Goal: Task Accomplishment & Management: Use online tool/utility

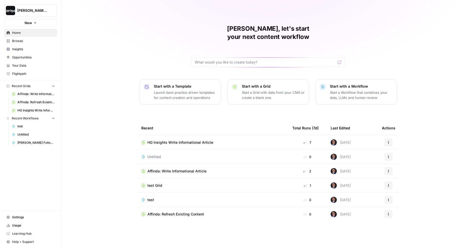
click at [18, 14] on button "[PERSON_NAME]-Sandbox" at bounding box center [30, 10] width 53 height 13
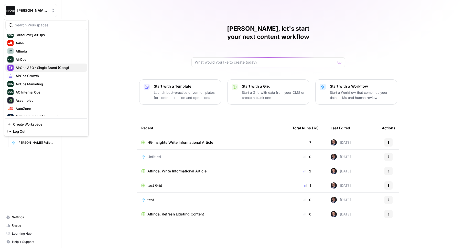
scroll to position [12, 0]
click at [30, 66] on span "AirOps AEO - Single Brand (Gong)" at bounding box center [50, 67] width 68 height 5
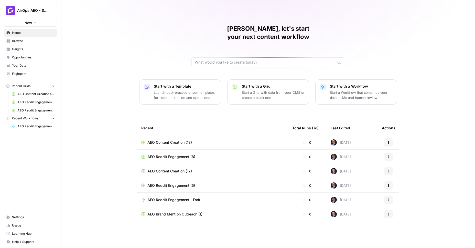
click at [107, 58] on div "[PERSON_NAME], let's start your next content workflow Start with a Template Lau…" at bounding box center [268, 124] width 414 height 248
click at [30, 43] on span "Browse" at bounding box center [33, 41] width 43 height 5
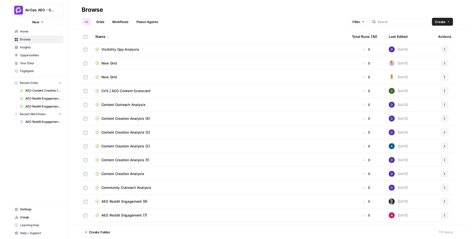
scroll to position [249, 0]
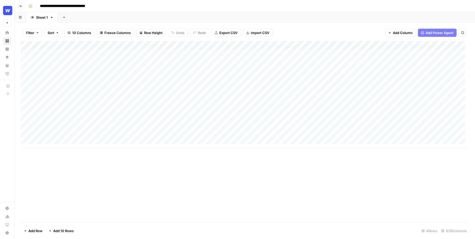
click at [210, 15] on div "Add Sheet" at bounding box center [266, 17] width 417 height 10
click at [136, 16] on div "Add Sheet" at bounding box center [266, 17] width 417 height 10
click at [147, 5] on div "**********" at bounding box center [248, 6] width 444 height 8
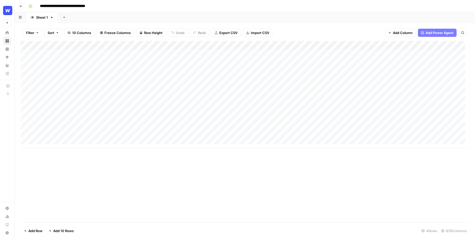
click at [147, 5] on div "**********" at bounding box center [248, 6] width 444 height 8
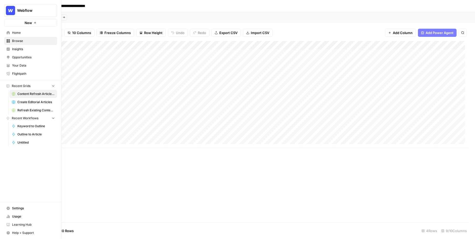
click at [22, 51] on link "Insights" at bounding box center [30, 49] width 53 height 8
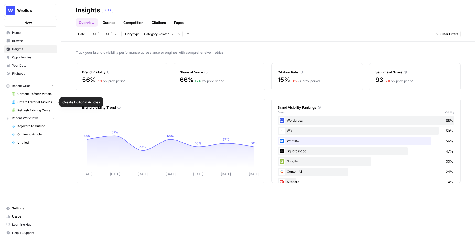
click at [29, 10] on span "Webflow" at bounding box center [32, 10] width 31 height 5
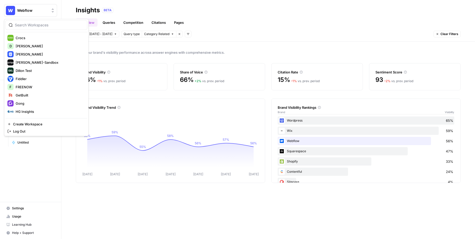
scroll to position [132, 0]
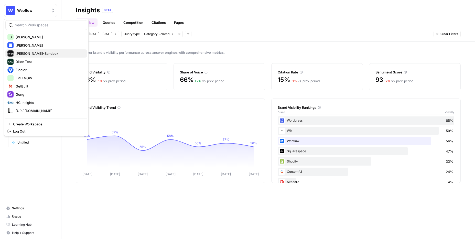
click at [35, 51] on span "[PERSON_NAME]-Sandbox" at bounding box center [50, 53] width 68 height 5
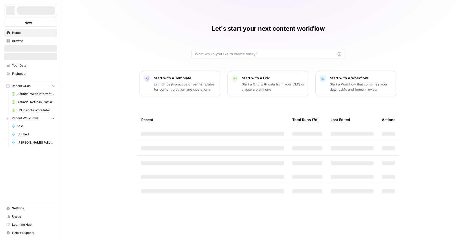
click at [70, 57] on div "Let's start your next content workflow Start with a Template Launch best-practi…" at bounding box center [268, 119] width 414 height 239
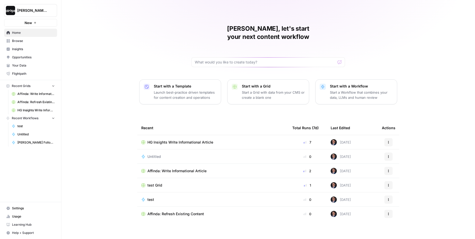
click at [17, 40] on span "Browse" at bounding box center [33, 41] width 43 height 5
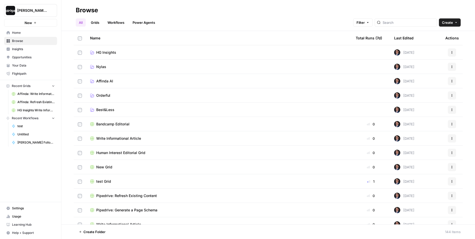
click at [132, 10] on div "Browse" at bounding box center [268, 10] width 385 height 8
click at [105, 94] on span "Orderful" at bounding box center [103, 95] width 14 height 5
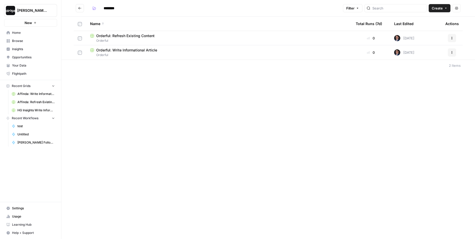
click at [163, 19] on div "Name" at bounding box center [219, 24] width 258 height 14
click at [155, 19] on div "Name" at bounding box center [219, 24] width 258 height 14
click at [34, 8] on span "[PERSON_NAME]-Sandbox" at bounding box center [32, 10] width 31 height 5
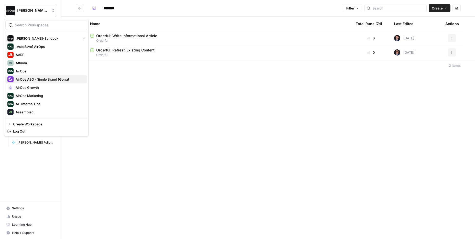
click at [41, 82] on div "AirOps AEO - Single Brand (Gong)" at bounding box center [46, 79] width 78 height 6
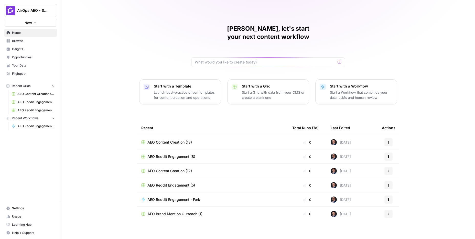
click at [44, 8] on span "AirOps AEO - Single Brand (Gong)" at bounding box center [32, 10] width 31 height 5
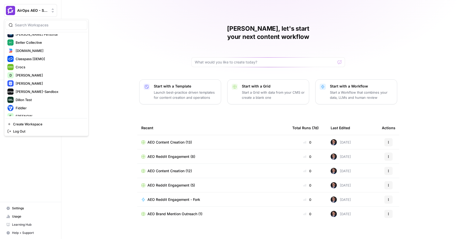
scroll to position [88, 0]
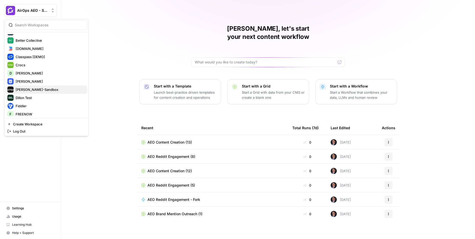
click at [38, 91] on span "[PERSON_NAME]-Sandbox" at bounding box center [50, 89] width 68 height 5
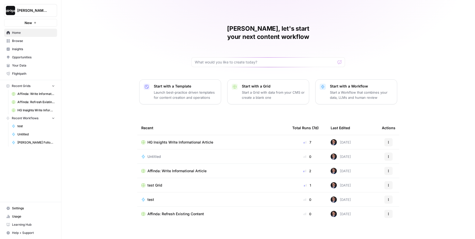
click at [198, 140] on span "HG Insights Write Informational Article" at bounding box center [180, 142] width 66 height 5
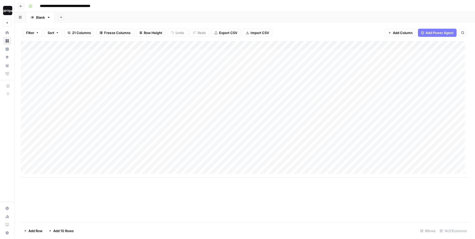
click at [163, 17] on div "Add Sheet" at bounding box center [265, 17] width 420 height 10
click at [174, 16] on div "Add Sheet" at bounding box center [265, 17] width 420 height 10
click at [124, 16] on div "Add Sheet" at bounding box center [265, 17] width 420 height 10
click at [125, 6] on div "**********" at bounding box center [248, 6] width 444 height 8
click at [177, 93] on div "Add Column" at bounding box center [245, 109] width 448 height 137
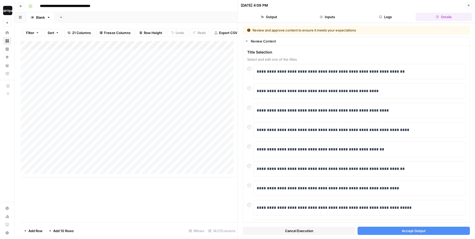
click at [396, 233] on button "Accept Output" at bounding box center [414, 231] width 113 height 8
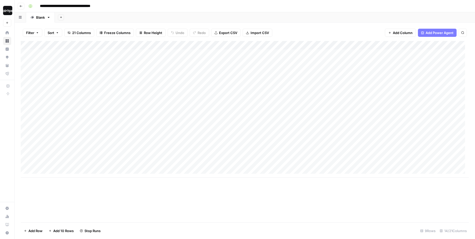
click at [240, 15] on div "Add Sheet" at bounding box center [265, 17] width 420 height 10
click at [226, 16] on div "Add Sheet" at bounding box center [265, 17] width 420 height 10
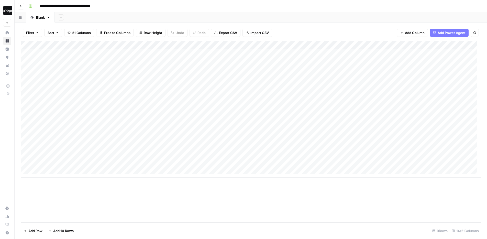
click at [246, 15] on div "Add Sheet" at bounding box center [271, 17] width 433 height 10
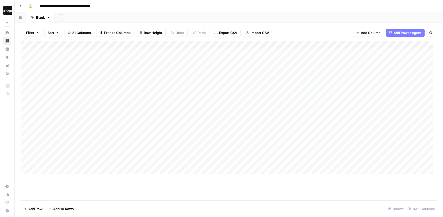
click at [181, 12] on header "**********" at bounding box center [229, 6] width 429 height 12
click at [178, 17] on div "Add Sheet" at bounding box center [249, 17] width 388 height 10
click at [82, 16] on div "Add Sheet" at bounding box center [249, 17] width 388 height 10
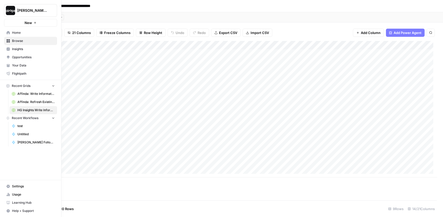
click at [7, 65] on icon at bounding box center [8, 66] width 4 height 4
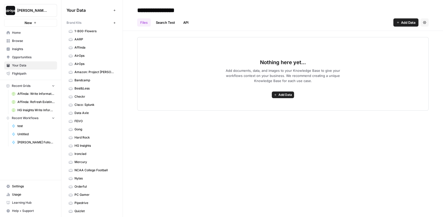
click at [99, 6] on div "Your Data Add Data Brand Kits New 1-800-Flowers AARP Affinda AirOps AirOps Amaz…" at bounding box center [91, 108] width 61 height 217
click at [88, 23] on div "Brand Kits" at bounding box center [89, 22] width 45 height 5
click at [88, 30] on span "1-800-Flowers" at bounding box center [94, 31] width 41 height 5
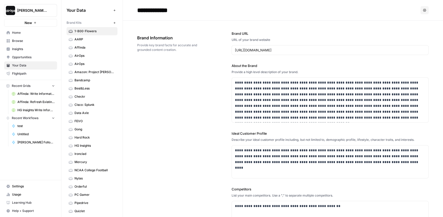
drag, startPoint x: 86, startPoint y: 23, endPoint x: 64, endPoint y: 23, distance: 21.3
click at [64, 23] on div "Your Data Add Data Brand Kits New 1-800-Flowers AARP Affinda AirOps AirOps Amaz…" at bounding box center [91, 108] width 61 height 217
click at [92, 17] on div "Your Data Add Data Brand Kits New 1-800-Flowers AARP Affinda AirOps AirOps Amaz…" at bounding box center [91, 108] width 61 height 217
click at [86, 37] on span "AARP" at bounding box center [94, 39] width 41 height 5
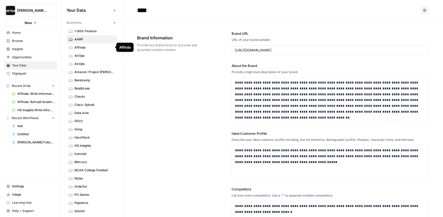
click at [87, 48] on span "Affinda" at bounding box center [94, 47] width 41 height 5
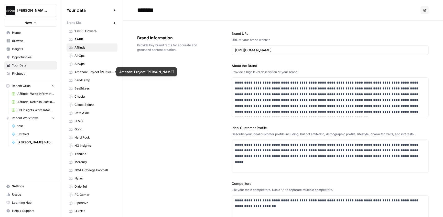
click at [86, 57] on span "AirOps" at bounding box center [94, 56] width 41 height 5
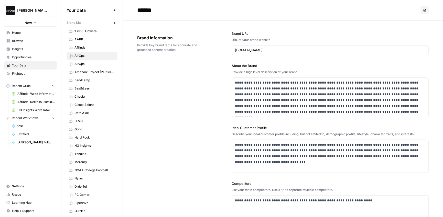
click at [264, 53] on div "airops.com" at bounding box center [330, 50] width 197 height 10
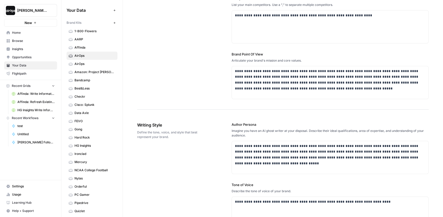
scroll to position [207, 0]
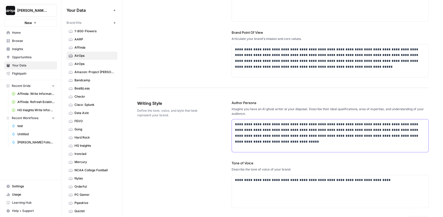
click at [282, 143] on p "**********" at bounding box center [329, 133] width 188 height 23
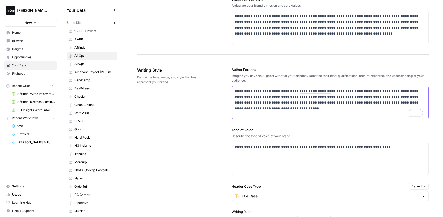
scroll to position [241, 0]
click at [359, 155] on div "**********" at bounding box center [330, 158] width 197 height 33
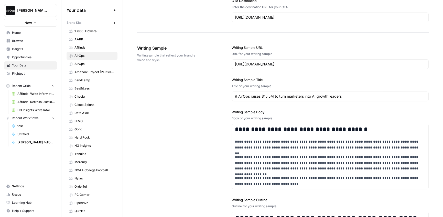
scroll to position [540, 0]
click at [262, 62] on input "https://www.airops.com/blog/airops-raises-15-5m-to-turn-marketers-into-ai-growt…" at bounding box center [330, 64] width 190 height 5
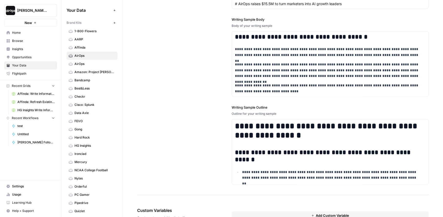
scroll to position [0, 0]
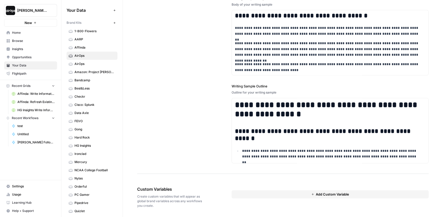
click at [262, 195] on button "Add Custom Variable" at bounding box center [330, 194] width 197 height 8
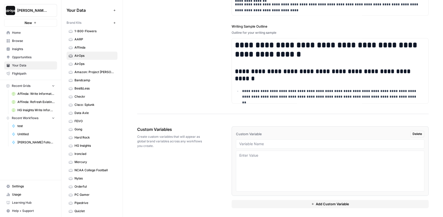
click at [258, 140] on div at bounding box center [330, 144] width 188 height 9
click at [259, 143] on input "text" at bounding box center [330, 144] width 182 height 5
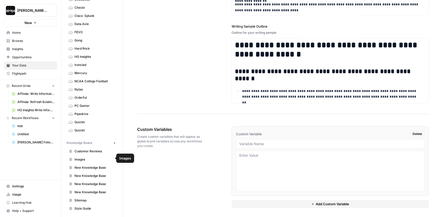
click at [90, 159] on span "Images" at bounding box center [94, 159] width 41 height 5
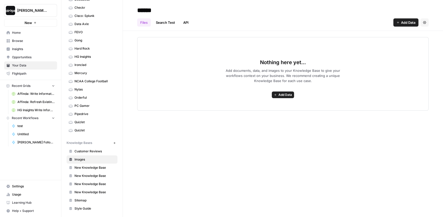
click at [90, 199] on span "Sitemap" at bounding box center [94, 200] width 41 height 5
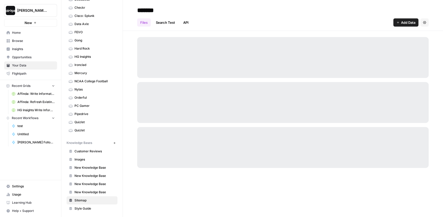
click at [96, 174] on span "New Knowledge Base" at bounding box center [94, 176] width 41 height 5
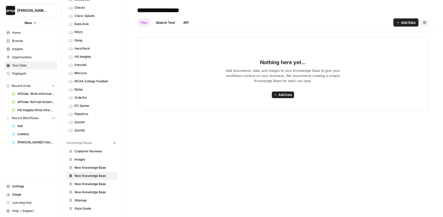
click at [281, 94] on span "Add Data" at bounding box center [286, 95] width 14 height 5
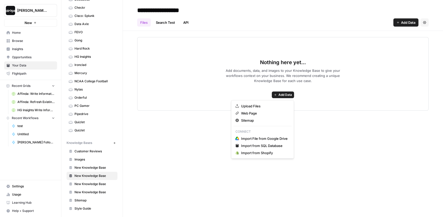
click at [178, 64] on div "Nothing here yet... Add documents, data, and images to your Knowledge Base to g…" at bounding box center [283, 74] width 292 height 74
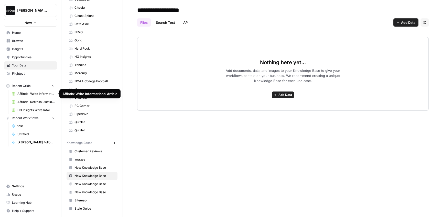
click at [38, 93] on span "Affinda: Write Informational Article" at bounding box center [35, 94] width 37 height 5
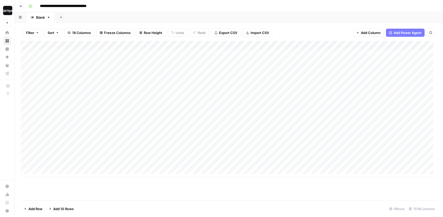
click at [123, 13] on div "Add Sheet" at bounding box center [249, 17] width 388 height 10
click at [130, 9] on div "**********" at bounding box center [232, 6] width 412 height 8
drag, startPoint x: 95, startPoint y: 56, endPoint x: 88, endPoint y: 150, distance: 94.5
click at [88, 150] on div "Add Column" at bounding box center [229, 109] width 416 height 137
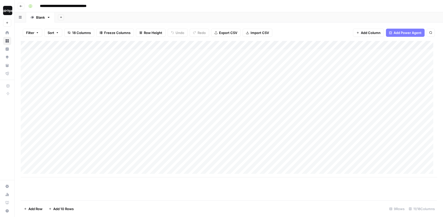
click at [90, 150] on div "Add Column" at bounding box center [229, 109] width 416 height 137
click at [82, 172] on div "Add Column" at bounding box center [229, 109] width 416 height 137
drag, startPoint x: 169, startPoint y: 56, endPoint x: 175, endPoint y: 152, distance: 96.2
click at [173, 154] on div "Add Column" at bounding box center [229, 116] width 416 height 150
drag, startPoint x: 287, startPoint y: 57, endPoint x: 290, endPoint y: 157, distance: 99.9
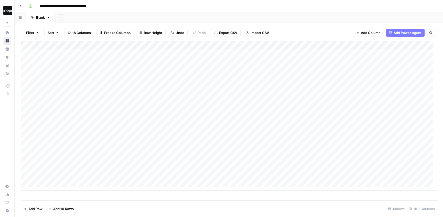
click at [290, 157] on div "Add Column" at bounding box center [229, 116] width 416 height 150
click at [342, 162] on div "Add Column" at bounding box center [229, 116] width 416 height 150
click at [103, 134] on div "Add Column" at bounding box center [229, 116] width 416 height 150
click at [200, 93] on div "Add Column" at bounding box center [229, 116] width 416 height 150
click at [245, 79] on div "Add Column" at bounding box center [229, 116] width 416 height 150
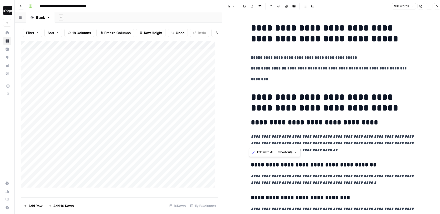
drag, startPoint x: 367, startPoint y: 134, endPoint x: 297, endPoint y: 88, distance: 84.2
click at [301, 76] on p "********" at bounding box center [333, 79] width 164 height 7
drag, startPoint x: 317, startPoint y: 105, endPoint x: 276, endPoint y: 93, distance: 42.7
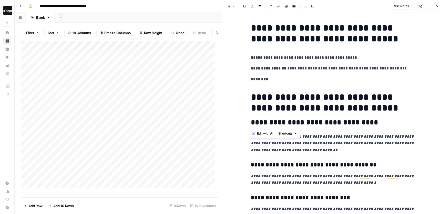
click at [289, 81] on p "********" at bounding box center [333, 79] width 164 height 7
click at [438, 5] on icon "button" at bounding box center [436, 6] width 3 height 3
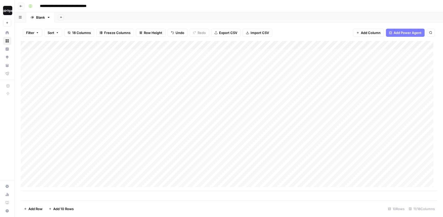
drag, startPoint x: 233, startPoint y: 55, endPoint x: 235, endPoint y: 125, distance: 70.4
click at [235, 125] on div "Add Column" at bounding box center [229, 116] width 416 height 150
click at [288, 67] on div "Add Column" at bounding box center [229, 116] width 416 height 150
click at [287, 67] on div "Add Column" at bounding box center [229, 116] width 416 height 150
click at [358, 54] on div "Add Column" at bounding box center [229, 116] width 416 height 150
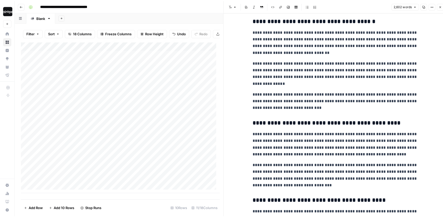
scroll to position [209, 0]
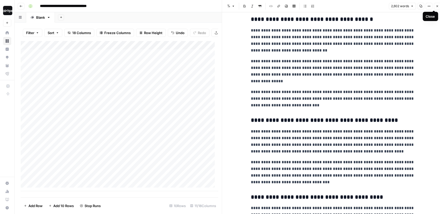
click at [436, 7] on icon "button" at bounding box center [436, 6] width 3 height 3
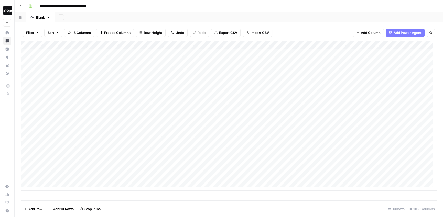
click at [117, 17] on div "Add Sheet" at bounding box center [249, 17] width 388 height 10
click at [118, 19] on div "Add Sheet" at bounding box center [249, 17] width 388 height 10
click at [194, 45] on div "Add Column" at bounding box center [229, 116] width 416 height 150
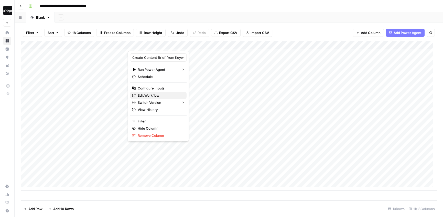
click at [155, 96] on span "Edit Workflow" at bounding box center [160, 95] width 45 height 5
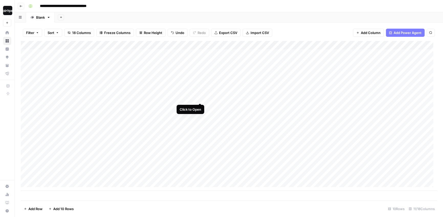
click at [199, 93] on div "Add Column" at bounding box center [229, 116] width 416 height 150
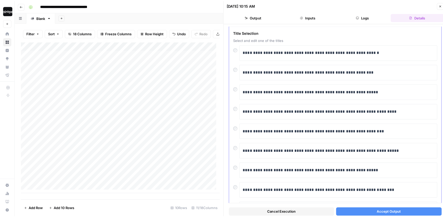
scroll to position [20, 0]
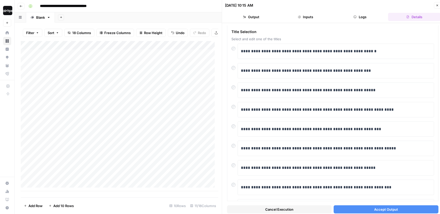
click at [374, 210] on span "Accept Output" at bounding box center [386, 209] width 24 height 5
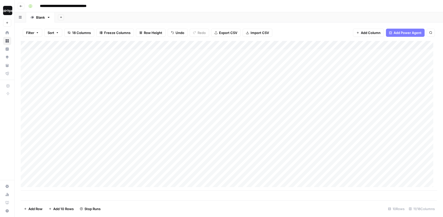
click at [252, 13] on div "Add Sheet" at bounding box center [249, 17] width 388 height 10
click at [251, 16] on div "Add Sheet" at bounding box center [249, 17] width 388 height 10
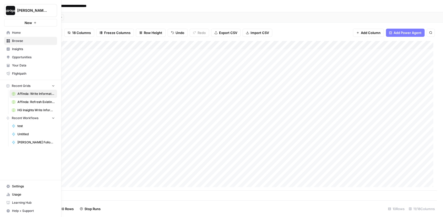
click at [6, 8] on img "Workspace: Dille-Sandbox" at bounding box center [10, 10] width 9 height 9
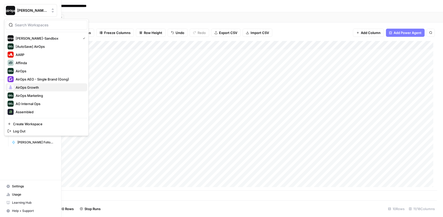
scroll to position [1, 0]
click at [25, 79] on span "AirOps AEO - Single Brand (Gong)" at bounding box center [50, 78] width 68 height 5
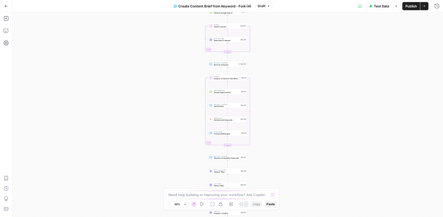
click at [197, 66] on div "Workflow Input Settings Inputs Google Search Perform Google Search Step 51 Loop…" at bounding box center [227, 114] width 431 height 205
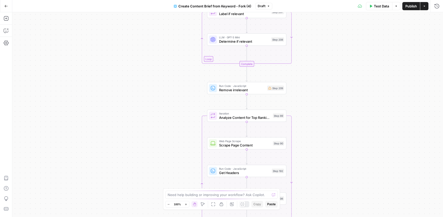
drag, startPoint x: 196, startPoint y: 59, endPoint x: 173, endPoint y: 107, distance: 52.9
click at [173, 107] on div "Workflow Input Settings Inputs Google Search Perform Google Search Step 51 Loop…" at bounding box center [227, 114] width 431 height 205
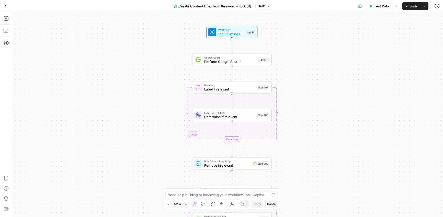
drag, startPoint x: 179, startPoint y: 59, endPoint x: 178, endPoint y: 95, distance: 35.8
click at [175, 120] on div "Workflow Input Settings Inputs Google Search Perform Google Search Step 51 Loop…" at bounding box center [227, 114] width 431 height 205
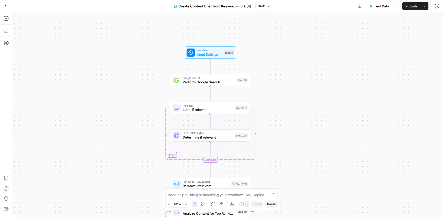
drag, startPoint x: 180, startPoint y: 62, endPoint x: 153, endPoint y: 62, distance: 27.1
click at [153, 63] on div "Workflow Input Settings Inputs Google Search Perform Google Search Step 51 Loop…" at bounding box center [227, 114] width 431 height 205
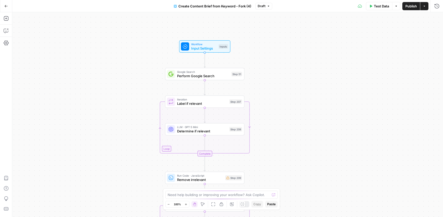
click at [153, 62] on div "Workflow Input Settings Inputs Google Search Perform Google Search Step 51 Loop…" at bounding box center [227, 114] width 431 height 205
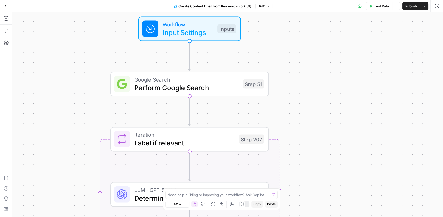
drag, startPoint x: 147, startPoint y: 66, endPoint x: 89, endPoint y: 65, distance: 58.9
click at [89, 65] on div "Workflow Input Settings Inputs Google Search Perform Google Search Step 51 Loop…" at bounding box center [227, 114] width 431 height 205
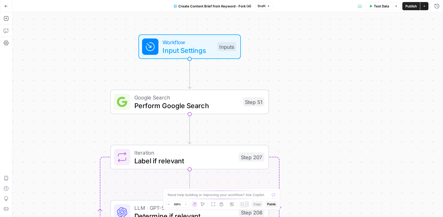
drag, startPoint x: 323, startPoint y: 108, endPoint x: 324, endPoint y: 114, distance: 6.4
click at [324, 114] on div "Workflow Input Settings Inputs Google Search Perform Google Search Step 51 Loop…" at bounding box center [227, 114] width 431 height 205
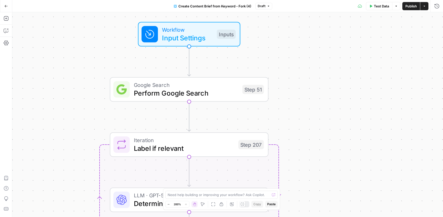
drag, startPoint x: 318, startPoint y: 144, endPoint x: 318, endPoint y: 113, distance: 31.0
click at [318, 113] on div "Workflow Input Settings Inputs Google Search Perform Google Search Step 51 Loop…" at bounding box center [227, 114] width 431 height 205
click at [205, 38] on span "Input Settings" at bounding box center [187, 38] width 51 height 10
click at [439, 17] on button "Close" at bounding box center [436, 18] width 7 height 7
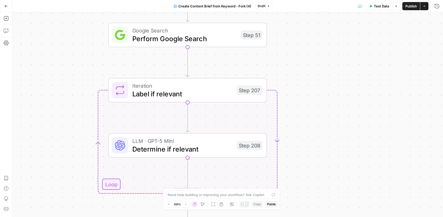
drag, startPoint x: 349, startPoint y: 136, endPoint x: 348, endPoint y: 83, distance: 53.0
click at [348, 83] on div "Workflow Input Settings Inputs Google Search Perform Google Search Step 51 Loop…" at bounding box center [227, 114] width 431 height 205
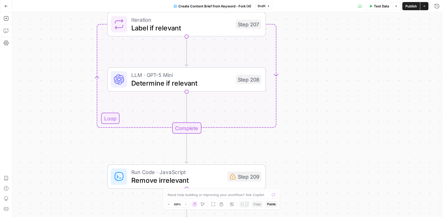
drag, startPoint x: 317, startPoint y: 149, endPoint x: 316, endPoint y: 86, distance: 63.5
click at [316, 86] on div "Workflow Input Settings Inputs Google Search Perform Google Search Step 51 Loop…" at bounding box center [227, 114] width 431 height 205
click at [219, 84] on span "Determine if relevant" at bounding box center [181, 83] width 100 height 10
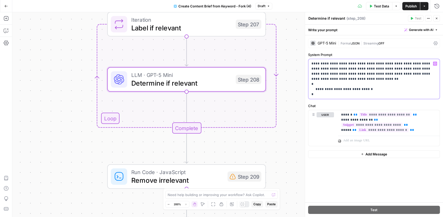
click at [413, 68] on p "**********" at bounding box center [374, 79] width 125 height 36
click at [404, 69] on p "**********" at bounding box center [374, 79] width 125 height 36
click at [437, 19] on icon "button" at bounding box center [436, 18] width 3 height 3
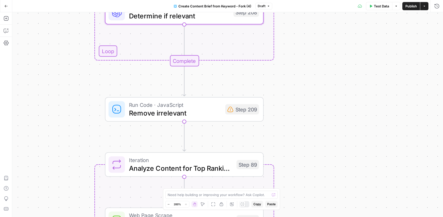
drag, startPoint x: 311, startPoint y: 170, endPoint x: 312, endPoint y: 82, distance: 87.8
click at [312, 82] on div "Workflow Input Settings Inputs Google Search Perform Google Search Step 51 Loop…" at bounding box center [227, 114] width 431 height 205
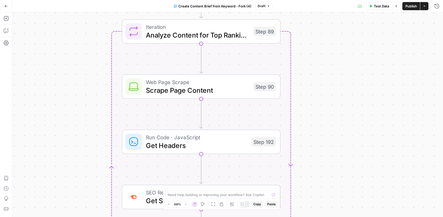
drag, startPoint x: 315, startPoint y: 183, endPoint x: 330, endPoint y: 72, distance: 112.3
click at [330, 72] on div "Workflow Input Settings Inputs Google Search Perform Google Search Step 51 Loop…" at bounding box center [227, 114] width 431 height 205
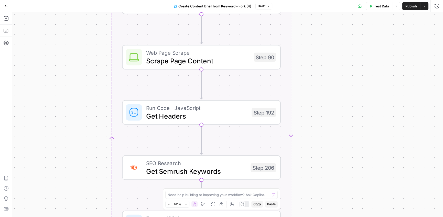
drag, startPoint x: 330, startPoint y: 132, endPoint x: 330, endPoint y: 101, distance: 31.5
click at [330, 101] on div "Workflow Input Settings Inputs Google Search Perform Google Search Step 51 Loop…" at bounding box center [227, 114] width 431 height 205
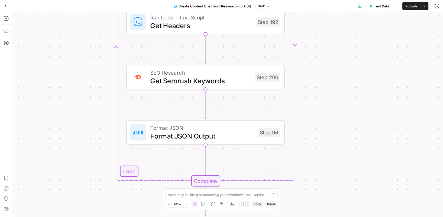
drag, startPoint x: 339, startPoint y: 156, endPoint x: 343, endPoint y: 69, distance: 86.6
click at [343, 69] on div "Workflow Input Settings Inputs Google Search Perform Google Search Step 51 Loop…" at bounding box center [227, 114] width 431 height 205
click at [229, 77] on span "Get Semrush Keywords" at bounding box center [200, 81] width 100 height 10
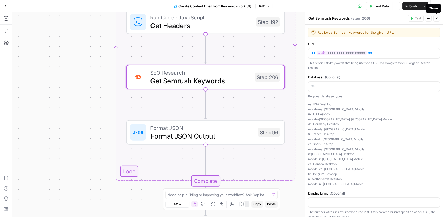
click at [436, 19] on icon "button" at bounding box center [436, 18] width 3 height 3
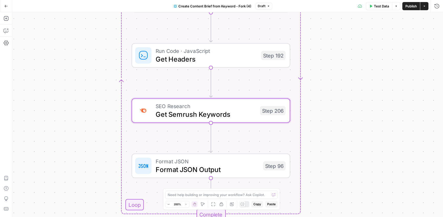
drag, startPoint x: 328, startPoint y: 77, endPoint x: 333, endPoint y: 106, distance: 29.5
click at [333, 107] on div "Workflow Input Settings Inputs Google Search Perform Google Search Step 51 Loop…" at bounding box center [227, 114] width 431 height 205
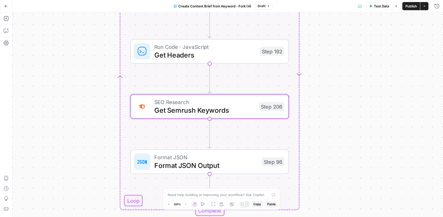
click at [327, 128] on div "Workflow Input Settings Inputs Google Search Perform Google Search Step 51 Loop…" at bounding box center [227, 114] width 431 height 205
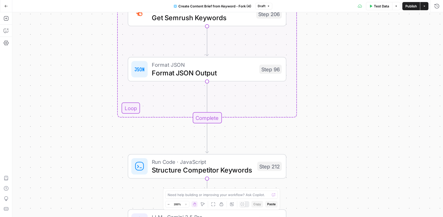
drag, startPoint x: 326, startPoint y: 194, endPoint x: 324, endPoint y: 97, distance: 97.8
click at [324, 97] on div "Workflow Input Settings Inputs Google Search Perform Google Search Step 51 Loop…" at bounding box center [227, 114] width 431 height 205
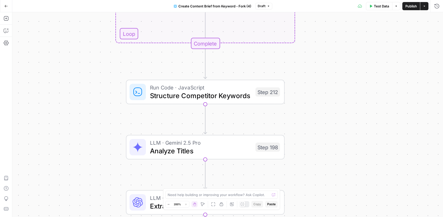
drag, startPoint x: 321, startPoint y: 183, endPoint x: 318, endPoint y: 112, distance: 70.9
click at [318, 112] on div "Workflow Input Settings Inputs Google Search Perform Google Search Step 51 Loop…" at bounding box center [227, 114] width 431 height 205
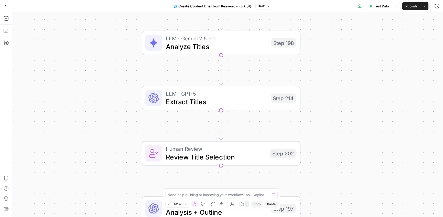
drag, startPoint x: 313, startPoint y: 195, endPoint x: 328, endPoint y: 92, distance: 104.4
click at [328, 92] on div "Workflow Input Settings Inputs Google Search Perform Google Search Step 51 Loop…" at bounding box center [227, 114] width 431 height 205
click at [157, 46] on icon at bounding box center [153, 43] width 10 height 10
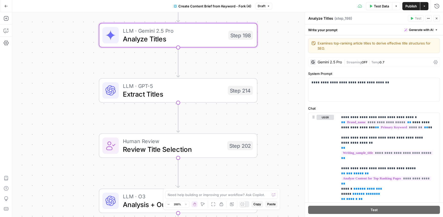
drag, startPoint x: 129, startPoint y: 77, endPoint x: 86, endPoint y: 69, distance: 44.1
click at [86, 69] on div "Workflow Input Settings Inputs Google Search Perform Google Search Step 51 Loop…" at bounding box center [227, 114] width 431 height 205
click at [160, 93] on span "Extract Titles" at bounding box center [172, 94] width 101 height 10
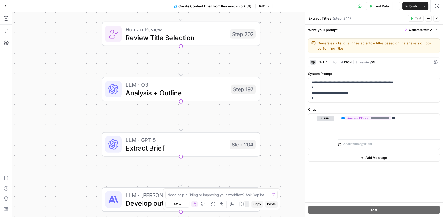
drag, startPoint x: 282, startPoint y: 148, endPoint x: 285, endPoint y: 36, distance: 112.2
click at [285, 36] on div "Workflow Input Settings Inputs Google Search Perform Google Search Step 51 Loop…" at bounding box center [227, 114] width 431 height 205
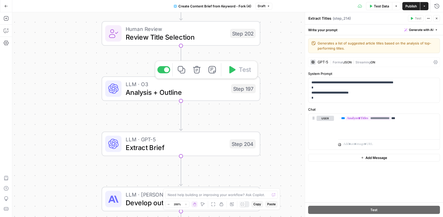
click at [180, 93] on span "Analysis + Outline" at bounding box center [176, 92] width 101 height 10
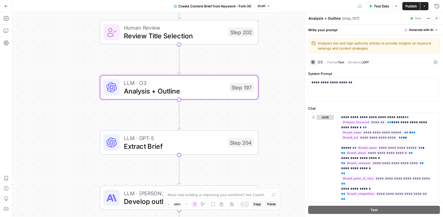
drag, startPoint x: 138, startPoint y: 120, endPoint x: 128, endPoint y: 115, distance: 11.7
click at [128, 115] on div "Workflow Input Settings Inputs Google Search Perform Google Search Step 51 Loop…" at bounding box center [227, 114] width 431 height 205
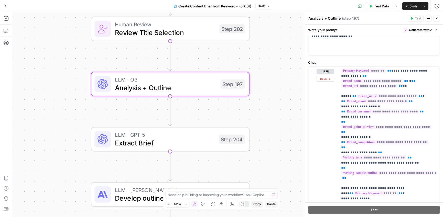
scroll to position [37, 0]
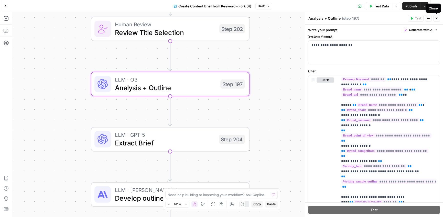
click at [438, 18] on span "Close" at bounding box center [438, 18] width 0 height 0
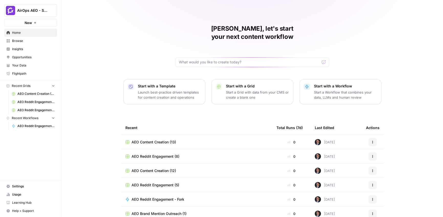
click at [15, 48] on span "Insights" at bounding box center [33, 49] width 43 height 5
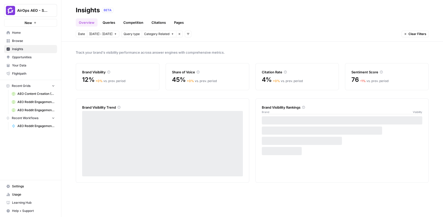
click at [67, 46] on div "Track your brand's visibility performance across answer engines with comprehens…" at bounding box center [252, 130] width 382 height 176
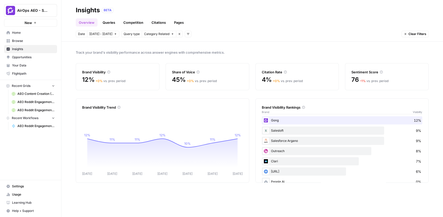
click at [108, 43] on div "Track your brand's visibility performance across answer engines with comprehens…" at bounding box center [252, 130] width 382 height 176
click at [156, 57] on div "Track your brand's visibility performance across answer engines with comprehens…" at bounding box center [252, 130] width 382 height 176
click at [113, 23] on link "Queries" at bounding box center [109, 22] width 19 height 8
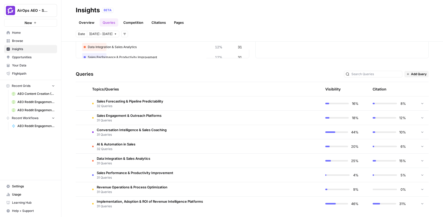
scroll to position [81, 0]
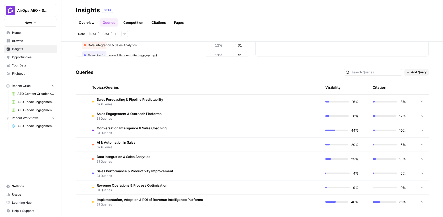
click at [417, 74] on span "Add Query" at bounding box center [419, 72] width 16 height 5
click at [251, 68] on div "Queries Add Query" at bounding box center [252, 73] width 353 height 16
click at [83, 23] on link "Overview" at bounding box center [87, 22] width 22 height 8
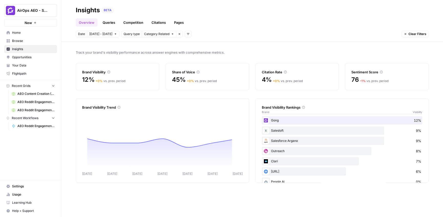
click at [137, 49] on div "Track your brand's visibility performance across answer engines with comprehens…" at bounding box center [252, 130] width 382 height 176
click at [187, 34] on icon "button" at bounding box center [188, 34] width 3 height 3
click at [185, 54] on span "Platform" at bounding box center [191, 52] width 13 height 5
click at [215, 35] on span "Select platform" at bounding box center [215, 34] width 22 height 5
click at [217, 51] on span "ChatGPT" at bounding box center [220, 52] width 26 height 5
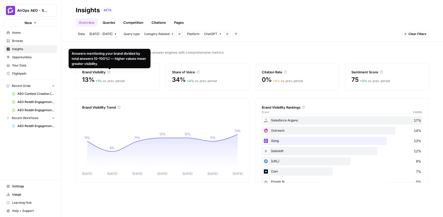
click at [179, 53] on span "Track your brand's visibility performance across answer engines with comprehens…" at bounding box center [252, 52] width 353 height 5
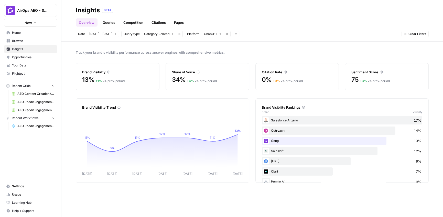
click at [110, 22] on link "Queries" at bounding box center [109, 22] width 19 height 8
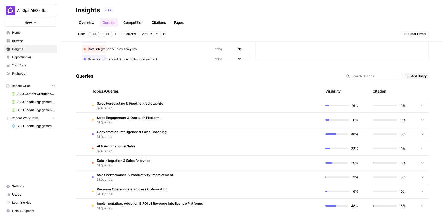
scroll to position [81, 0]
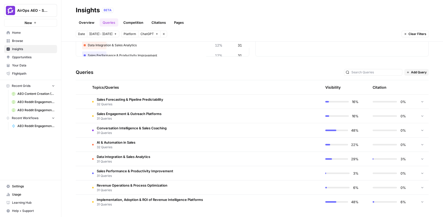
click at [121, 147] on span "32 Queries" at bounding box center [116, 147] width 39 height 5
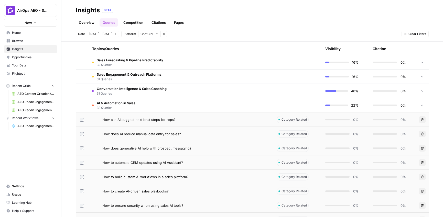
click at [133, 103] on span "AI & Automation in Sales" at bounding box center [116, 103] width 39 height 5
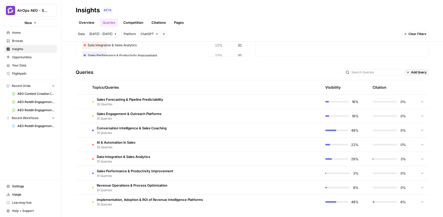
click at [133, 134] on span "31 Queries" at bounding box center [132, 133] width 70 height 5
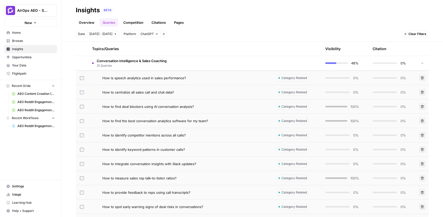
scroll to position [163, 0]
click at [144, 118] on span "How to find the best conversation analytics software for my team?" at bounding box center [155, 120] width 106 height 5
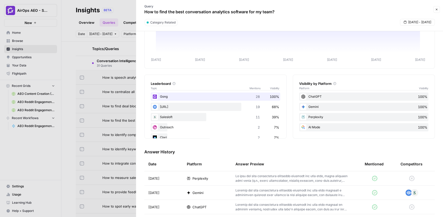
scroll to position [40, 0]
click at [438, 10] on icon "button" at bounding box center [436, 9] width 3 height 3
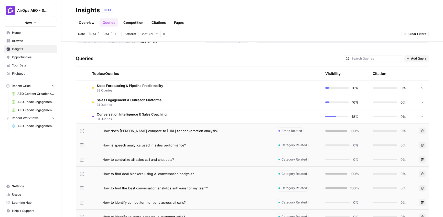
scroll to position [94, 0]
click at [412, 60] on span "Add Query" at bounding box center [419, 59] width 16 height 5
click at [417, 67] on button "Add Query" at bounding box center [418, 70] width 31 height 7
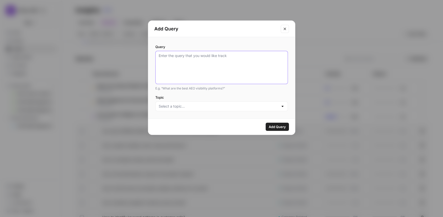
click at [236, 62] on textarea "Query" at bounding box center [222, 67] width 126 height 29
click at [192, 108] on input "Topic" at bounding box center [219, 106] width 120 height 5
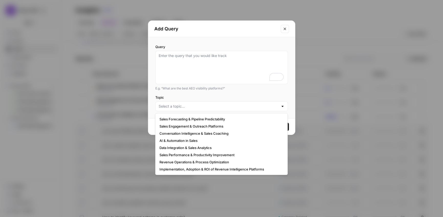
click at [283, 27] on icon "Close modal" at bounding box center [285, 29] width 4 height 4
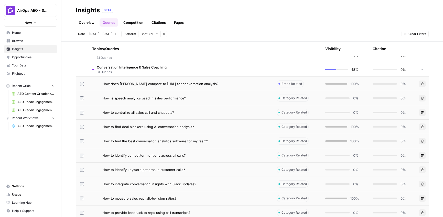
scroll to position [140, 0]
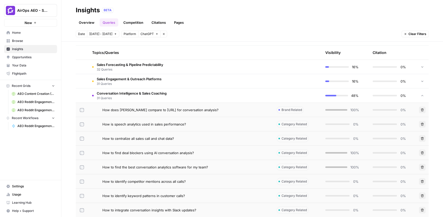
click at [152, 96] on span "31 Queries" at bounding box center [132, 98] width 70 height 5
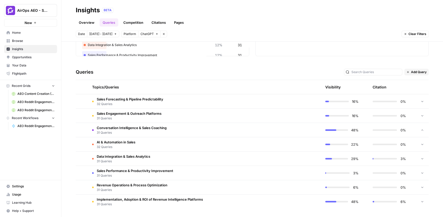
scroll to position [81, 0]
click at [166, 119] on td "Sales Engagement & Outreach Platforms 31 Queries" at bounding box center [180, 116] width 185 height 14
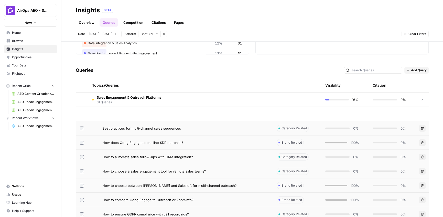
scroll to position [28, 0]
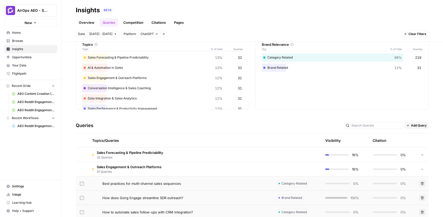
click at [137, 165] on span "Sales Engagement & Outreach Platforms" at bounding box center [129, 167] width 65 height 5
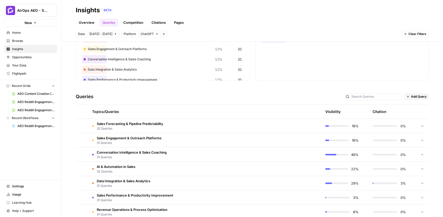
scroll to position [81, 0]
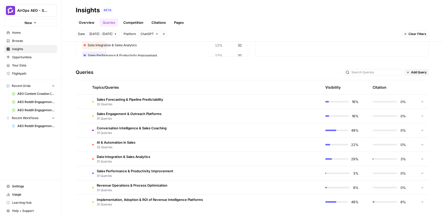
click at [154, 201] on span "Implementation, Adoption & ROI of Revenue Intelligence Platforms" at bounding box center [150, 199] width 106 height 5
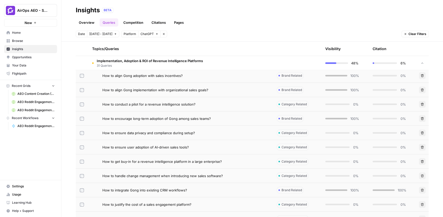
scroll to position [236, 0]
click at [159, 190] on span "How to integrate Gong into existing CRM workflows?" at bounding box center [144, 190] width 85 height 5
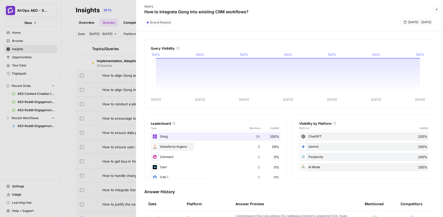
drag, startPoint x: 180, startPoint y: 11, endPoint x: 189, endPoint y: 11, distance: 8.2
click at [189, 11] on p "How to integrate Gong into existing CRM workflows?" at bounding box center [196, 12] width 104 height 6
click at [183, 11] on p "How to integrate Gong into existing CRM workflows?" at bounding box center [196, 12] width 104 height 6
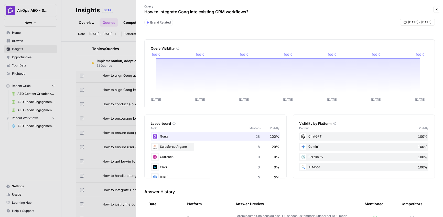
click at [181, 10] on p "How to integrate Gong into existing CRM workflows?" at bounding box center [196, 12] width 104 height 6
click at [212, 31] on div "Query Visibility [DATE] Oct [DATE] Oct [DATE] Oct [DATE] 100% 100% 100% 100% 10…" at bounding box center [289, 124] width 307 height 186
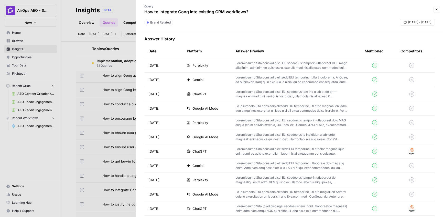
scroll to position [152, 0]
drag, startPoint x: 150, startPoint y: 66, endPoint x: 184, endPoint y: 98, distance: 46.4
click at [185, 97] on tbody "[DATE] Perplexity [DATE] Gemini [DATE] ChatGPT [DATE] Google AI Mode [DATE] Per…" at bounding box center [289, 210] width 291 height 301
drag, startPoint x: 176, startPoint y: 111, endPoint x: 149, endPoint y: 66, distance: 52.9
click at [149, 66] on tbody "[DATE] Perplexity [DATE] Gemini [DATE] ChatGPT [DATE] Google AI Mode [DATE] Per…" at bounding box center [289, 210] width 291 height 301
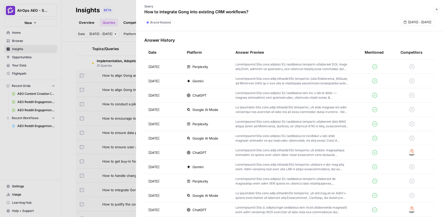
click at [209, 109] on span "Google AI Mode" at bounding box center [206, 109] width 26 height 5
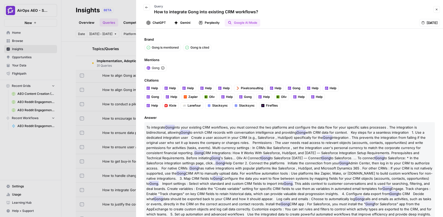
click at [158, 22] on button "ChatGPT" at bounding box center [156, 23] width 26 height 8
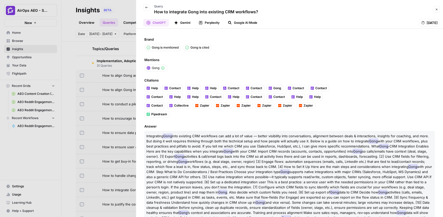
click at [182, 21] on button "Gemini" at bounding box center [182, 23] width 23 height 8
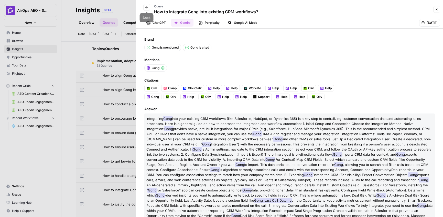
click at [147, 7] on icon "button" at bounding box center [146, 7] width 3 height 3
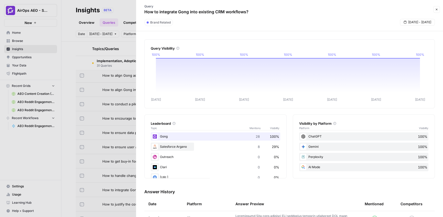
click at [436, 10] on icon "button" at bounding box center [436, 9] width 3 height 3
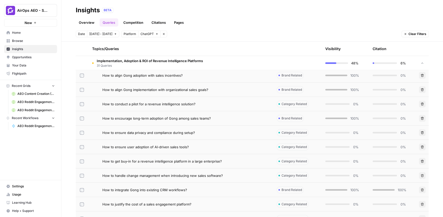
click at [241, 174] on div "How to handle change management when introducing new sales software?" at bounding box center [185, 175] width 166 height 5
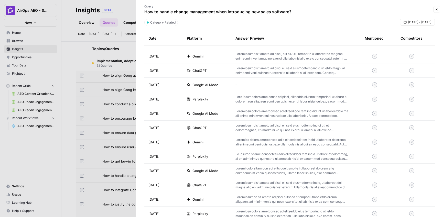
scroll to position [178, 0]
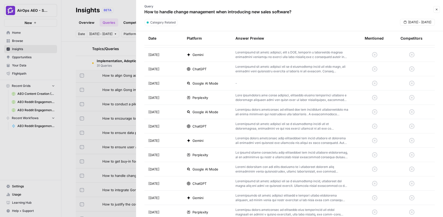
click at [209, 58] on td "Gemini" at bounding box center [207, 55] width 49 height 14
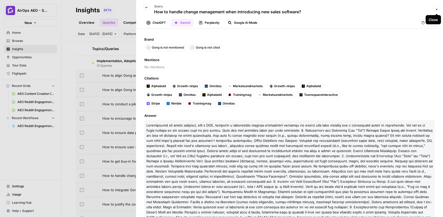
click at [436, 8] on icon "button" at bounding box center [436, 9] width 3 height 3
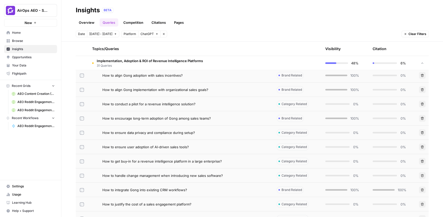
click at [165, 23] on link "Citations" at bounding box center [158, 22] width 20 height 8
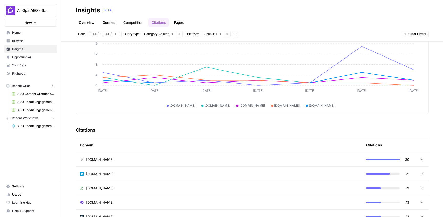
scroll to position [28, 0]
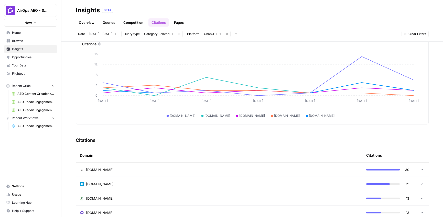
click at [182, 23] on link "Pages" at bounding box center [179, 22] width 16 height 8
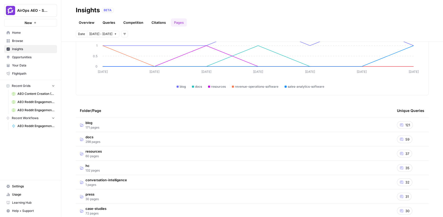
scroll to position [96, 0]
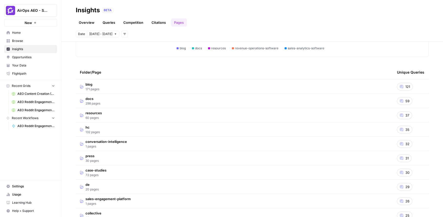
click at [33, 56] on span "Opportunities" at bounding box center [33, 57] width 43 height 5
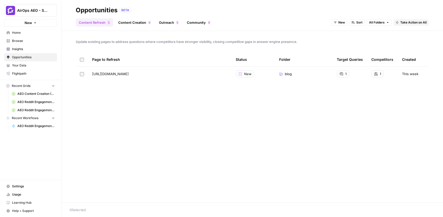
click at [139, 41] on span "Update existing pages to address questions where competitors have stronger visi…" at bounding box center [252, 41] width 353 height 5
drag, startPoint x: 203, startPoint y: 75, endPoint x: 87, endPoint y: 75, distance: 115.7
click at [87, 75] on tr "[URL][DOMAIN_NAME] Go to page New blog 1 1 This week" at bounding box center [252, 74] width 353 height 14
click at [166, 94] on div "Update existing pages to address questions where competitors have stronger visi…" at bounding box center [252, 117] width 382 height 172
click at [408, 21] on span "Take Action on All" at bounding box center [413, 22] width 26 height 5
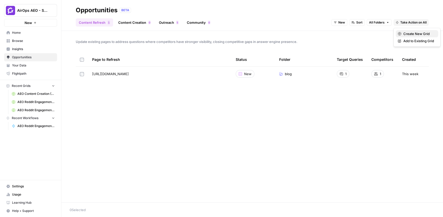
click at [411, 33] on span "Create New Grid" at bounding box center [418, 33] width 31 height 5
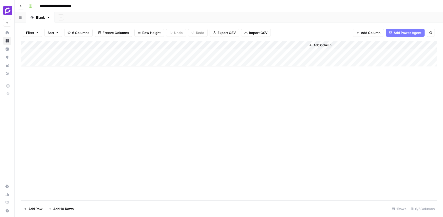
click at [191, 54] on div "Add Column" at bounding box center [229, 54] width 416 height 26
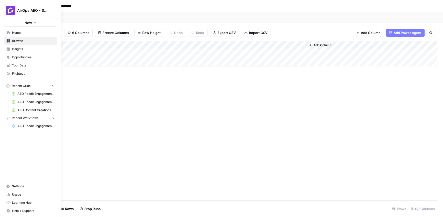
click at [12, 61] on link "Opportunities" at bounding box center [30, 57] width 53 height 8
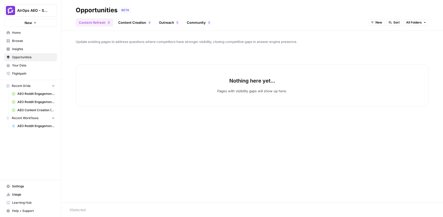
click at [167, 25] on link "Outreach 5" at bounding box center [169, 22] width 26 height 8
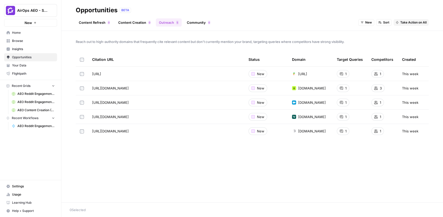
click at [199, 22] on link "Community 0" at bounding box center [199, 22] width 30 height 8
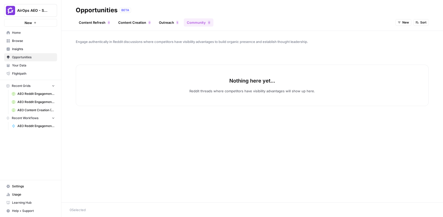
click at [421, 22] on span "Sort" at bounding box center [423, 22] width 6 height 5
click at [405, 22] on span "New" at bounding box center [405, 22] width 7 height 5
click at [408, 48] on span "In Progress" at bounding box center [416, 48] width 20 height 5
click at [172, 25] on link "Outreach 5" at bounding box center [169, 22] width 26 height 8
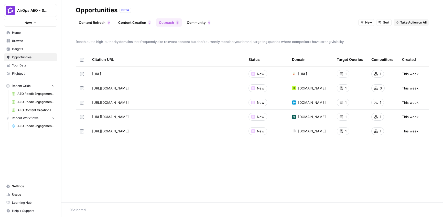
click at [23, 47] on span "Insights" at bounding box center [33, 49] width 43 height 5
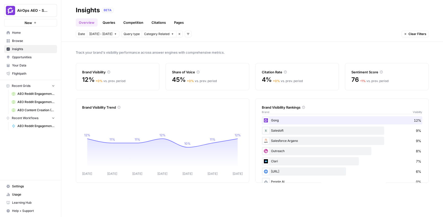
click at [68, 60] on div "Track your brand's visibility performance across answer engines with comprehens…" at bounding box center [252, 130] width 382 height 176
click at [69, 55] on div "Track your brand's visibility performance across answer engines with comprehens…" at bounding box center [252, 130] width 382 height 176
click at [69, 52] on div "Track your brand's visibility performance across answer engines with comprehens…" at bounding box center [252, 130] width 382 height 176
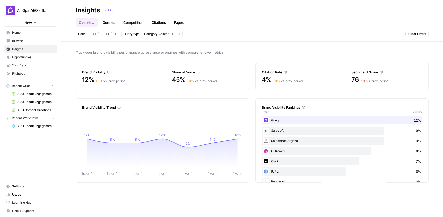
click at [69, 52] on div "Track your brand's visibility performance across answer engines with comprehens…" at bounding box center [252, 130] width 382 height 176
click at [29, 14] on button "AirOps AEO - Single Brand (Gong)" at bounding box center [30, 10] width 53 height 13
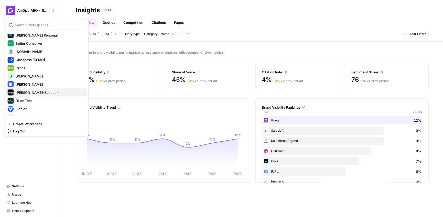
scroll to position [85, 0]
click at [29, 93] on span "Dille-Sandbox" at bounding box center [50, 92] width 68 height 5
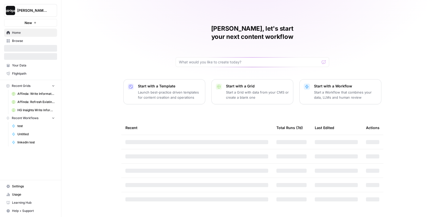
click at [71, 66] on div "[PERSON_NAME], let's start your next content workflow Start with a Template Lau…" at bounding box center [252, 108] width 382 height 217
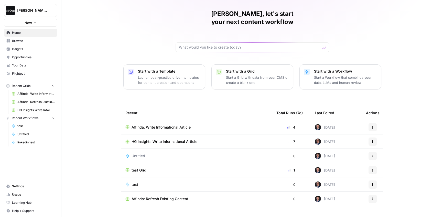
scroll to position [18, 0]
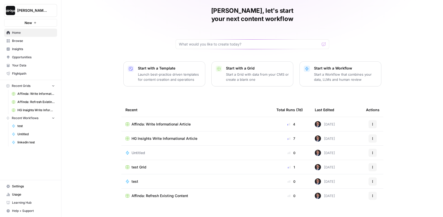
click at [154, 194] on span "Affinda: Refresh Existing Content" at bounding box center [160, 196] width 57 height 5
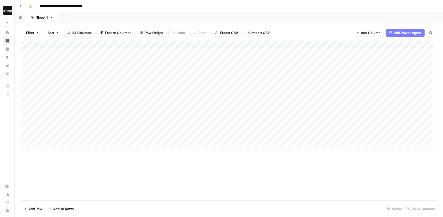
click at [188, 12] on header "**********" at bounding box center [229, 6] width 429 height 12
click at [190, 16] on div "Add Sheet" at bounding box center [250, 17] width 385 height 10
click at [96, 14] on div "Add Sheet" at bounding box center [250, 17] width 385 height 10
drag, startPoint x: 105, startPoint y: 53, endPoint x: 97, endPoint y: 134, distance: 81.8
click at [97, 134] on div "Add Column" at bounding box center [229, 96] width 416 height 110
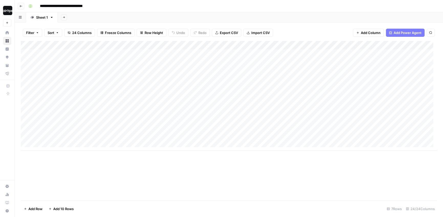
click at [211, 136] on div "Add Column" at bounding box center [229, 96] width 416 height 110
drag, startPoint x: 98, startPoint y: 57, endPoint x: 101, endPoint y: 118, distance: 60.7
click at [101, 118] on div "Add Column" at bounding box center [229, 96] width 416 height 110
click at [85, 120] on div "Add Column" at bounding box center [229, 96] width 416 height 110
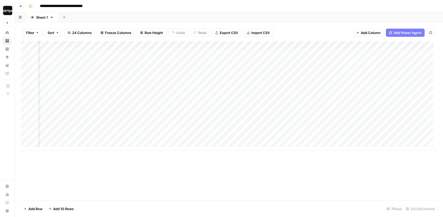
drag, startPoint x: 99, startPoint y: 57, endPoint x: 102, endPoint y: 100, distance: 42.4
click at [102, 100] on div "Add Column" at bounding box center [229, 96] width 416 height 110
drag, startPoint x: 156, startPoint y: 60, endPoint x: 158, endPoint y: 113, distance: 53.3
click at [158, 113] on div "Add Column" at bounding box center [229, 96] width 416 height 110
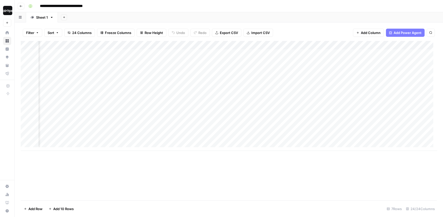
click at [195, 138] on div "Add Column" at bounding box center [229, 96] width 416 height 110
click at [218, 107] on div "Add Column" at bounding box center [229, 96] width 416 height 110
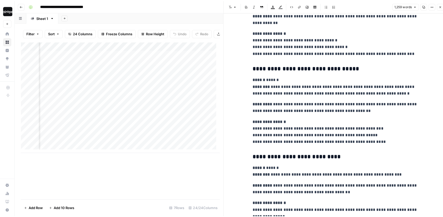
scroll to position [1164, 0]
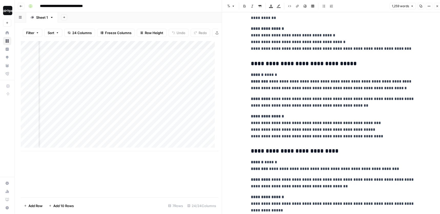
click at [437, 8] on button "Close" at bounding box center [436, 6] width 7 height 7
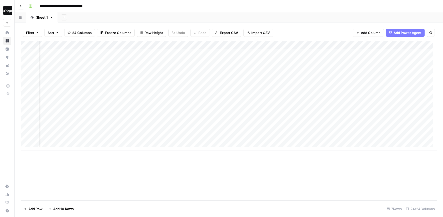
scroll to position [0, 526]
drag, startPoint x: 221, startPoint y: 55, endPoint x: 217, endPoint y: 114, distance: 60.0
click at [217, 114] on div "Add Column" at bounding box center [229, 96] width 416 height 110
drag, startPoint x: 208, startPoint y: 70, endPoint x: 210, endPoint y: 118, distance: 47.4
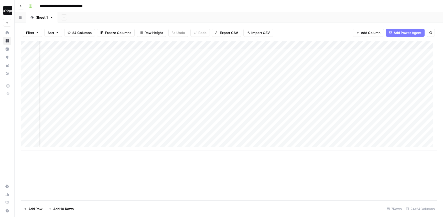
click at [209, 116] on div "Add Column" at bounding box center [229, 96] width 416 height 110
click at [256, 107] on div "Add Column" at bounding box center [229, 96] width 416 height 110
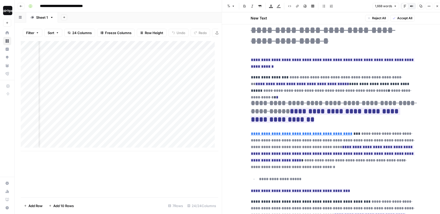
scroll to position [27, 0]
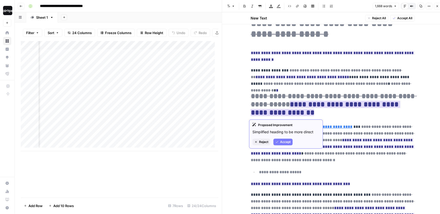
click at [278, 140] on button "Accept" at bounding box center [282, 141] width 19 height 7
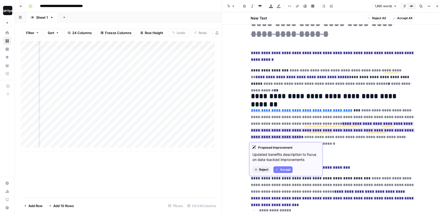
click at [261, 170] on span "Reject" at bounding box center [263, 169] width 9 height 5
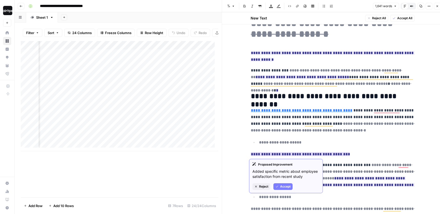
click at [284, 186] on span "Accept" at bounding box center [285, 186] width 10 height 5
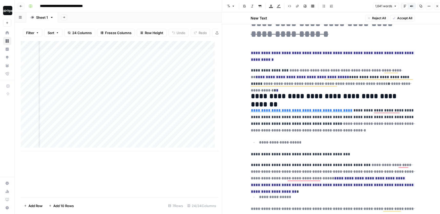
click at [435, 6] on icon "button" at bounding box center [436, 6] width 3 height 3
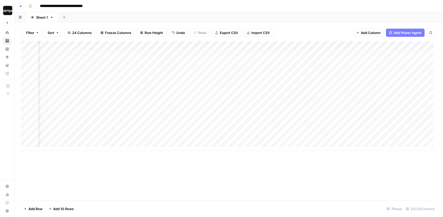
click at [304, 16] on div "Add Sheet" at bounding box center [250, 17] width 385 height 10
drag, startPoint x: 349, startPoint y: 54, endPoint x: 354, endPoint y: 103, distance: 50.1
click at [354, 103] on div "Add Column" at bounding box center [229, 96] width 416 height 110
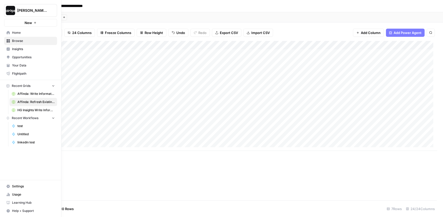
click at [14, 13] on img "Workspace: Dille-Sandbox" at bounding box center [10, 10] width 9 height 9
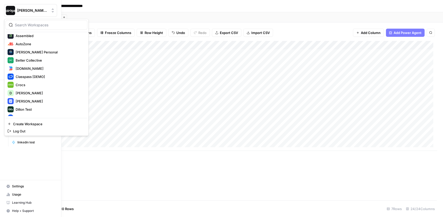
scroll to position [80, 0]
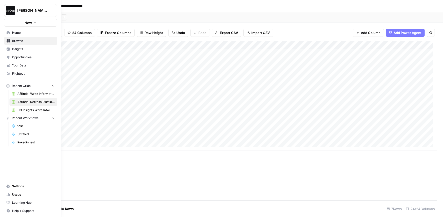
click at [15, 67] on span "Your Data" at bounding box center [33, 65] width 43 height 5
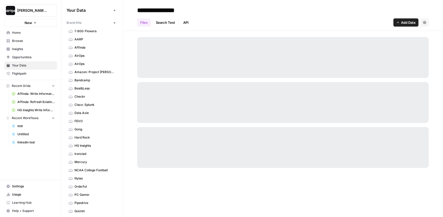
click at [113, 23] on icon "button" at bounding box center [114, 23] width 3 height 3
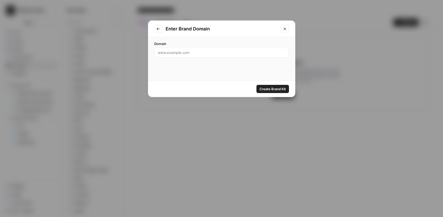
click at [153, 63] on div "Domain" at bounding box center [221, 59] width 147 height 44
click at [185, 53] on input "Domain" at bounding box center [222, 52] width 128 height 5
paste input "https://www.omnisend.com/"
type input "https://www.omnisend.com/"
click at [280, 90] on span "Create Brand Kit" at bounding box center [273, 89] width 26 height 5
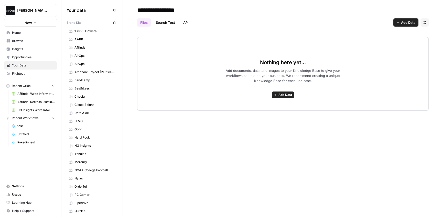
click at [248, 27] on header "**********" at bounding box center [283, 15] width 320 height 31
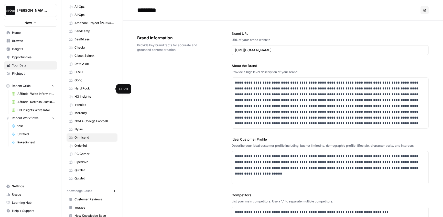
scroll to position [50, 0]
click at [26, 42] on span "Browse" at bounding box center [33, 41] width 43 height 5
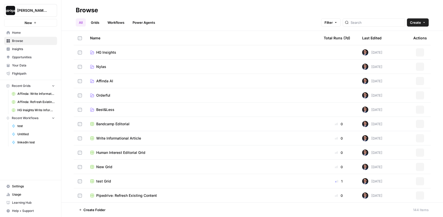
click at [18, 29] on link "Home" at bounding box center [30, 33] width 53 height 8
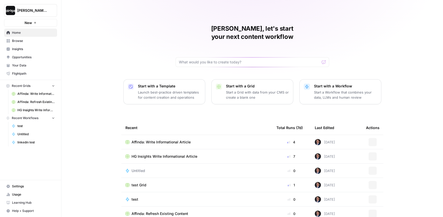
click at [128, 82] on button "Start with a Template Launch best-practice driven templates for content creatio…" at bounding box center [164, 91] width 82 height 25
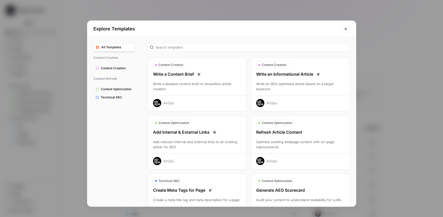
click at [288, 76] on div "Write an Informational Article" at bounding box center [300, 74] width 99 height 6
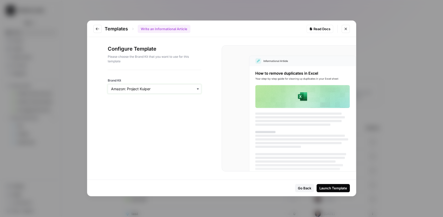
click at [168, 87] on input "Brand Kit" at bounding box center [154, 89] width 87 height 5
click at [131, 153] on div "Omnisend" at bounding box center [154, 154] width 93 height 10
click at [330, 190] on div "Launch Template" at bounding box center [333, 188] width 28 height 5
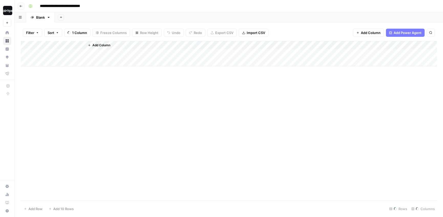
click at [205, 10] on header "**********" at bounding box center [229, 6] width 429 height 12
click at [154, 26] on div "Filter Sort 14 Columns Freeze Columns Row Height Undo Redo Export CSV Import CS…" at bounding box center [229, 33] width 416 height 16
click at [153, 31] on span "Row Height" at bounding box center [153, 32] width 18 height 5
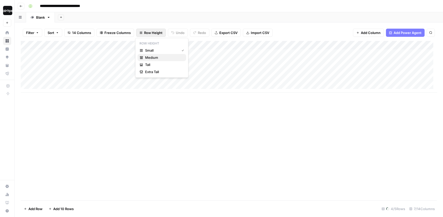
click at [150, 59] on span "Medium" at bounding box center [163, 57] width 37 height 5
click at [163, 16] on div "Add Sheet" at bounding box center [249, 17] width 388 height 10
click at [91, 6] on input "**********" at bounding box center [66, 6] width 56 height 8
click at [39, 8] on input "**********" at bounding box center [63, 6] width 50 height 8
type input "**********"
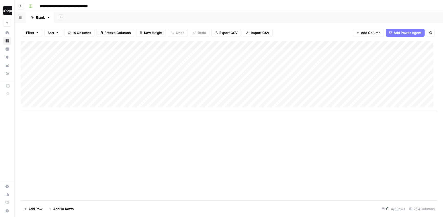
click at [129, 15] on div "Add Sheet" at bounding box center [249, 17] width 388 height 10
click at [130, 19] on div "Add Sheet" at bounding box center [249, 17] width 388 height 10
click at [144, 54] on div "Add Column" at bounding box center [229, 76] width 416 height 70
click at [143, 68] on div "Add Column" at bounding box center [229, 76] width 416 height 70
click at [143, 93] on div "Add Column" at bounding box center [229, 76] width 416 height 70
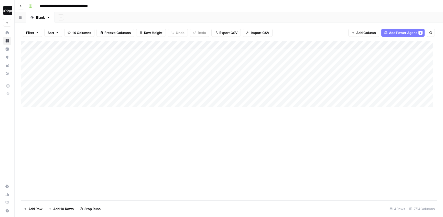
click at [53, 106] on div "Add Column" at bounding box center [229, 76] width 416 height 70
click at [54, 120] on div "Add Column" at bounding box center [229, 82] width 416 height 83
click at [54, 133] on div "Add Column" at bounding box center [229, 89] width 416 height 97
click at [155, 12] on header "**********" at bounding box center [229, 6] width 429 height 12
click at [145, 54] on div "Add Column" at bounding box center [229, 96] width 416 height 110
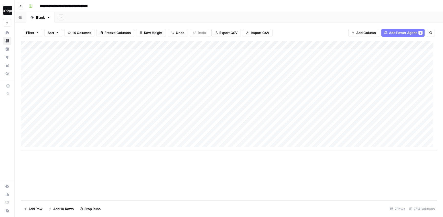
click at [145, 16] on div "Add Sheet" at bounding box center [249, 17] width 388 height 10
click at [197, 15] on div "Add Sheet" at bounding box center [249, 17] width 388 height 10
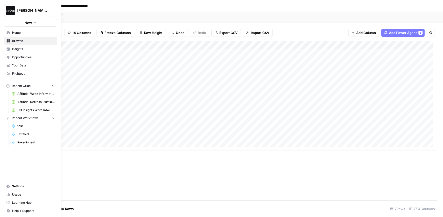
click at [7, 33] on icon at bounding box center [8, 32] width 3 height 3
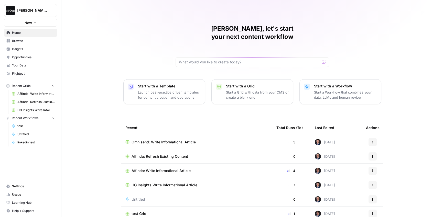
click at [157, 90] on p "Launch best-practice driven templates for content creation and operations" at bounding box center [169, 95] width 63 height 10
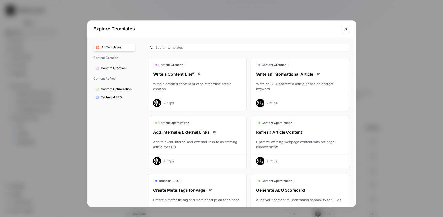
click at [211, 77] on div "Write a Content Brief Write a detailed content brief to streamline article crea…" at bounding box center [197, 89] width 99 height 36
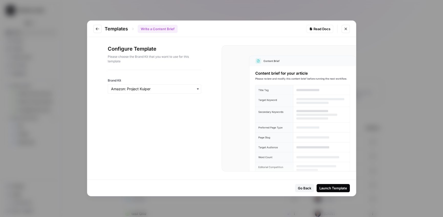
click at [163, 92] on div "button" at bounding box center [154, 88] width 93 height 9
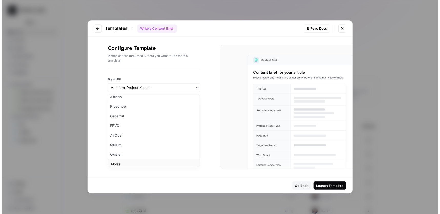
scroll to position [173, 0]
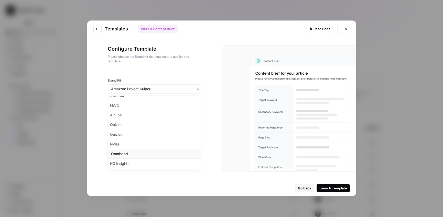
click at [127, 150] on div "Omnisend" at bounding box center [154, 154] width 93 height 10
click at [325, 190] on div "Launch Template" at bounding box center [333, 188] width 28 height 5
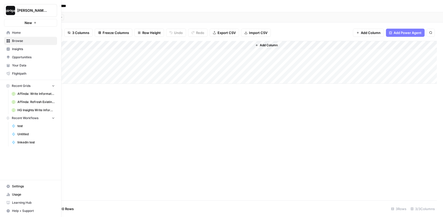
click at [18, 33] on span "Home" at bounding box center [33, 32] width 43 height 5
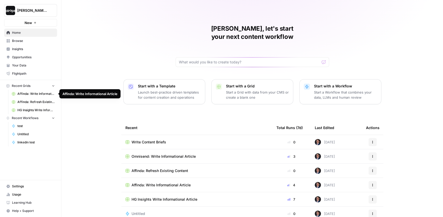
click at [32, 94] on span "Affinda: Write Informational Article" at bounding box center [35, 94] width 37 height 5
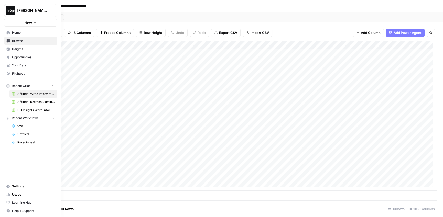
click at [15, 39] on span "Browse" at bounding box center [33, 41] width 43 height 5
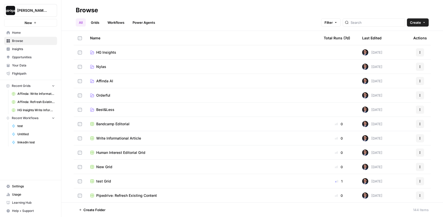
click at [15, 34] on span "Home" at bounding box center [33, 32] width 43 height 5
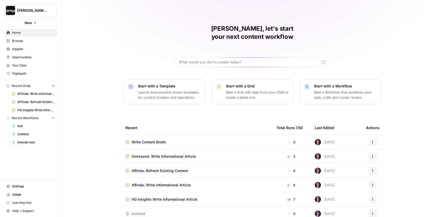
click at [148, 154] on span "Omnisend: Write Informational Article" at bounding box center [164, 156] width 64 height 5
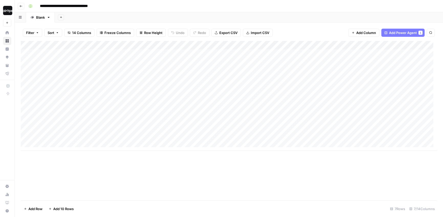
click at [177, 66] on div "Add Column" at bounding box center [229, 96] width 416 height 110
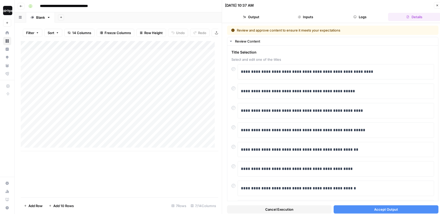
click at [382, 210] on span "Accept Output" at bounding box center [386, 209] width 24 height 5
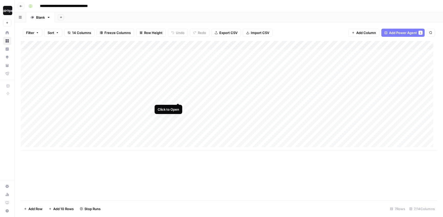
click at [178, 93] on div "Add Column" at bounding box center [229, 96] width 416 height 110
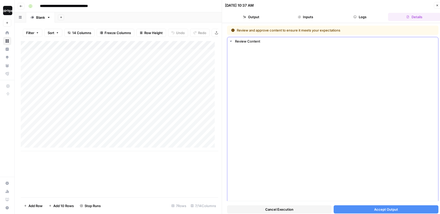
scroll to position [3, 0]
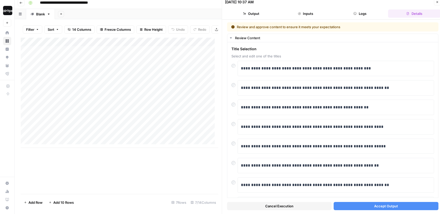
click at [388, 208] on span "Accept Output" at bounding box center [386, 205] width 24 height 5
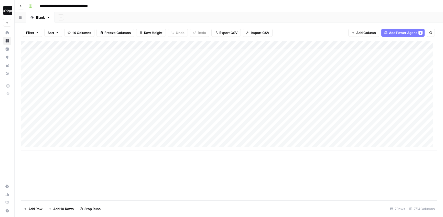
click at [286, 23] on div "Filter Sort 14 Columns Freeze Columns Row Height Undo Redo Export CSV Import CS…" at bounding box center [229, 120] width 429 height 195
click at [179, 52] on div "Add Column" at bounding box center [229, 96] width 416 height 110
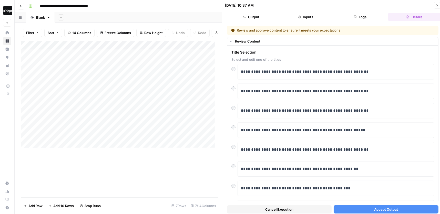
click at [374, 211] on span "Accept Output" at bounding box center [386, 209] width 24 height 5
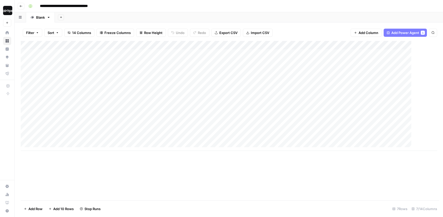
click at [197, 19] on div "Add Sheet" at bounding box center [249, 17] width 388 height 10
click at [145, 21] on div "Add Sheet" at bounding box center [249, 17] width 388 height 10
click at [144, 15] on div "Add Sheet" at bounding box center [249, 17] width 388 height 10
click at [118, 15] on div "Add Sheet" at bounding box center [249, 17] width 388 height 10
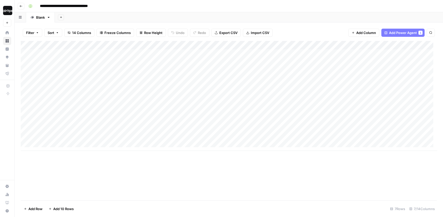
click at [118, 15] on div "Add Sheet" at bounding box center [249, 17] width 388 height 10
click at [429, 45] on span "Add Column" at bounding box center [425, 45] width 18 height 5
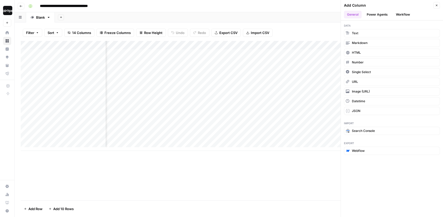
click at [375, 13] on button "Power Agents" at bounding box center [377, 15] width 27 height 8
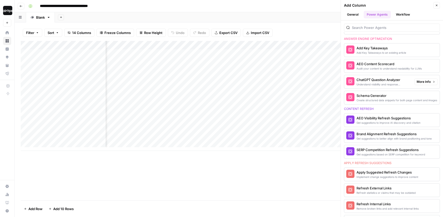
scroll to position [252, 0]
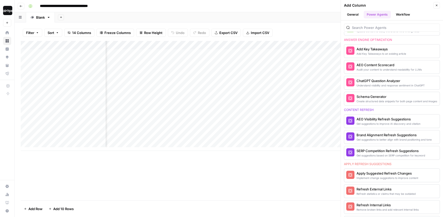
click at [438, 7] on button "Close" at bounding box center [436, 5] width 7 height 7
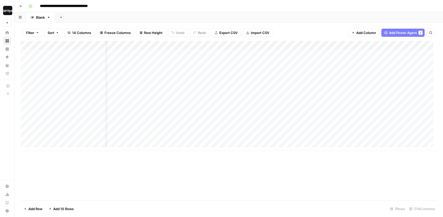
scroll to position [1, 7]
click at [284, 45] on div "Add Column" at bounding box center [229, 96] width 416 height 110
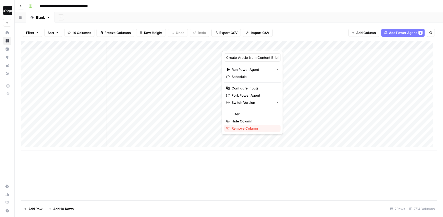
click at [236, 127] on span "Remove Column" at bounding box center [254, 128] width 45 height 5
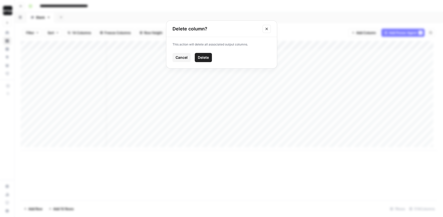
click at [206, 55] on button "Delete" at bounding box center [203, 57] width 17 height 9
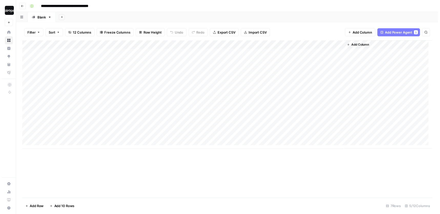
scroll to position [0, 0]
click at [291, 45] on div "Add Column" at bounding box center [229, 96] width 416 height 110
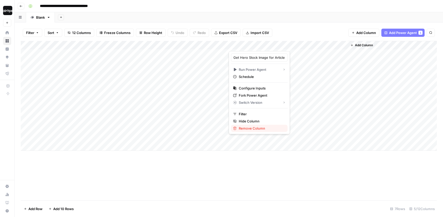
click at [253, 128] on span "Remove Column" at bounding box center [261, 128] width 45 height 5
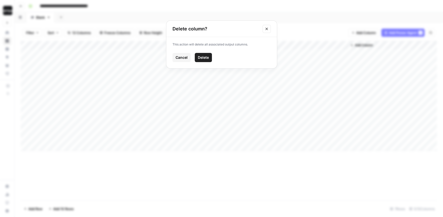
click at [208, 59] on span "Delete" at bounding box center [203, 57] width 11 height 5
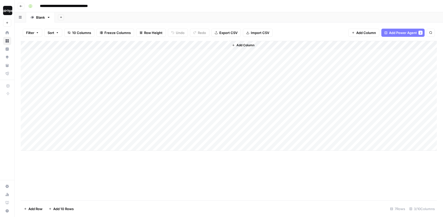
click at [279, 11] on header "**********" at bounding box center [229, 6] width 429 height 12
click at [107, 169] on div "Add Column" at bounding box center [229, 121] width 416 height 160
click at [107, 167] on div "Add Column" at bounding box center [229, 121] width 416 height 160
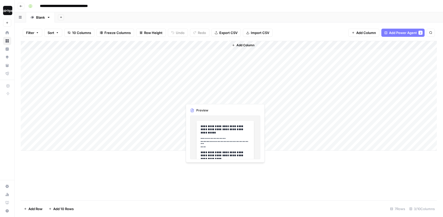
click at [223, 93] on div "Add Column" at bounding box center [229, 96] width 416 height 110
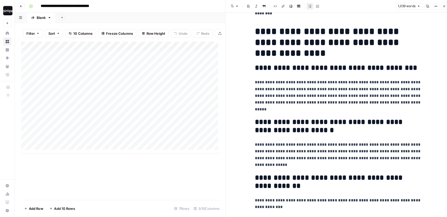
scroll to position [130, 0]
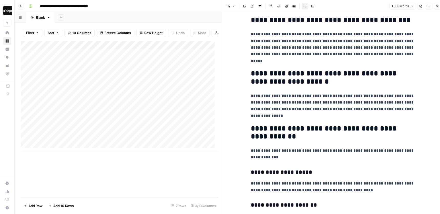
click at [437, 6] on icon "button" at bounding box center [436, 6] width 3 height 3
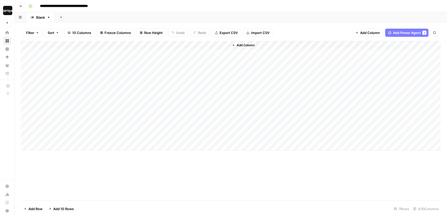
click at [328, 25] on div "Filter Sort 10 Columns Freeze Columns Row Height Undo Redo Export CSV Import CS…" at bounding box center [231, 33] width 420 height 16
click at [218, 17] on div "Add Sheet" at bounding box center [251, 17] width 392 height 10
click at [285, 14] on div "Add Sheet" at bounding box center [251, 17] width 392 height 10
click at [242, 46] on span "Add Column" at bounding box center [246, 45] width 18 height 5
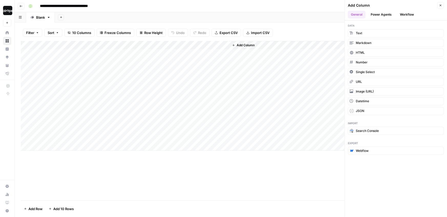
click at [382, 14] on button "Power Agents" at bounding box center [380, 15] width 27 height 8
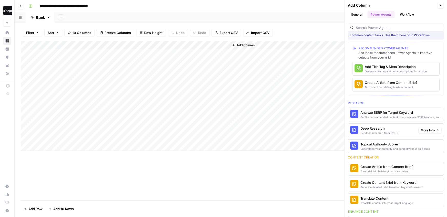
scroll to position [17, 0]
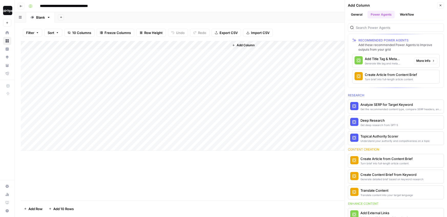
click at [328, 36] on div "Filter Sort 10 Columns Freeze Columns Row Height Undo Redo Export CSV Import CS…" at bounding box center [231, 33] width 420 height 16
click at [441, 6] on icon "button" at bounding box center [440, 5] width 3 height 3
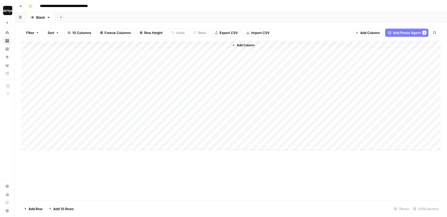
click at [198, 15] on div "Add Sheet" at bounding box center [251, 17] width 392 height 10
click at [186, 15] on div "Add Sheet" at bounding box center [251, 17] width 392 height 10
click at [187, 14] on div "Add Sheet" at bounding box center [251, 17] width 392 height 10
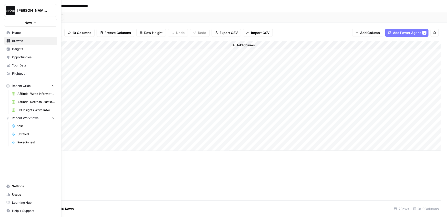
click at [22, 34] on span "Home" at bounding box center [33, 32] width 43 height 5
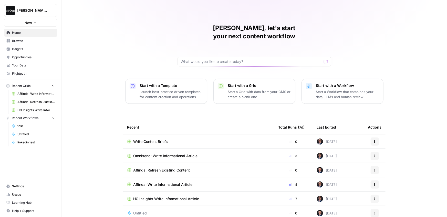
scroll to position [1, 0]
click at [109, 109] on div "Mike, let's start your next content workflow Start with a Template Launch best-…" at bounding box center [253, 121] width 385 height 244
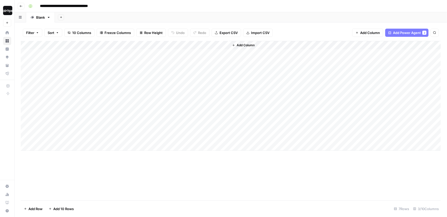
click at [160, 15] on div "Add Sheet" at bounding box center [251, 17] width 392 height 10
click at [162, 5] on div "**********" at bounding box center [233, 6] width 415 height 8
click at [162, 7] on div "**********" at bounding box center [233, 6] width 415 height 8
drag, startPoint x: 93, startPoint y: 7, endPoint x: 108, endPoint y: 5, distance: 15.0
click at [108, 5] on div "**********" at bounding box center [233, 6] width 415 height 8
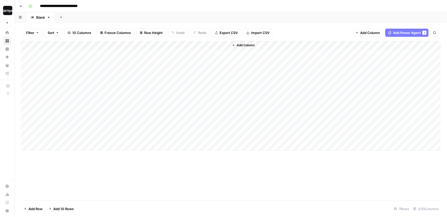
type input "**********"
click at [124, 21] on div "Add Sheet" at bounding box center [251, 17] width 392 height 10
click at [119, 5] on div "**********" at bounding box center [233, 6] width 415 height 8
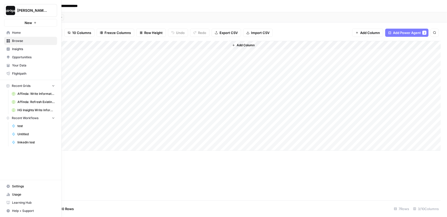
click at [9, 67] on icon at bounding box center [8, 66] width 4 height 4
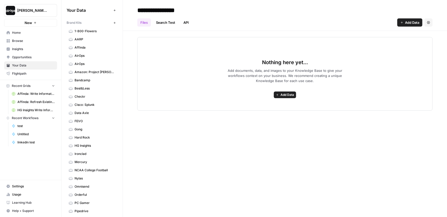
click at [83, 185] on span "Omnisend" at bounding box center [94, 187] width 41 height 5
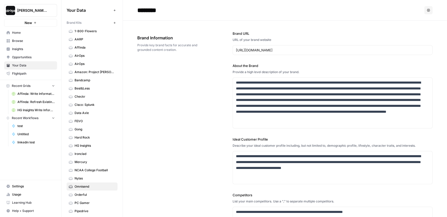
drag, startPoint x: 86, startPoint y: 24, endPoint x: 66, endPoint y: 24, distance: 20.0
click at [67, 24] on div "Brand Kits" at bounding box center [89, 22] width 45 height 5
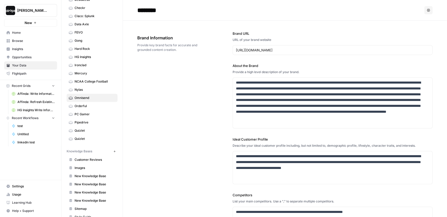
scroll to position [97, 0]
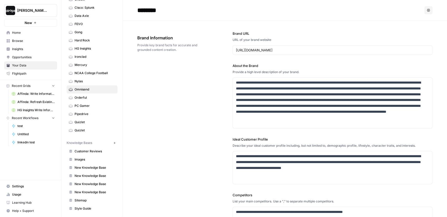
drag, startPoint x: 93, startPoint y: 141, endPoint x: 64, endPoint y: 143, distance: 29.2
click at [64, 143] on div "Your Data Add Data Brand Kits New 1-800-Flowers AARP Affinda AirOps AirOps Amaz…" at bounding box center [91, 108] width 61 height 217
click at [82, 141] on span "Knowledge Bases" at bounding box center [80, 143] width 26 height 5
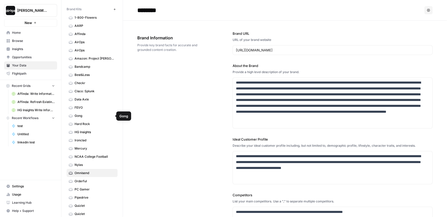
scroll to position [15, 0]
click at [88, 170] on span "Omnisend" at bounding box center [94, 172] width 41 height 5
click at [113, 9] on icon "button" at bounding box center [114, 8] width 3 height 3
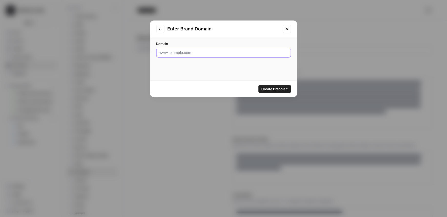
click at [192, 52] on input "Domain" at bounding box center [223, 52] width 128 height 5
click at [285, 29] on icon "Close modal" at bounding box center [287, 29] width 4 height 4
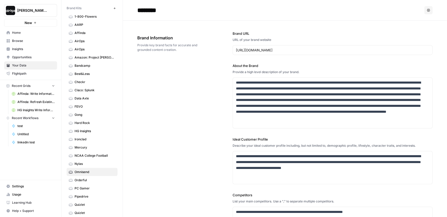
click at [211, 132] on div "**********" at bounding box center [284, 164] width 295 height 286
drag, startPoint x: 239, startPoint y: 50, endPoint x: 294, endPoint y: 52, distance: 55.9
click at [294, 52] on input "https://www.omnisend.com/" at bounding box center [332, 50] width 193 height 5
click at [209, 74] on div "**********" at bounding box center [284, 164] width 295 height 286
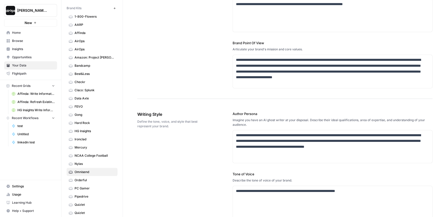
scroll to position [231, 0]
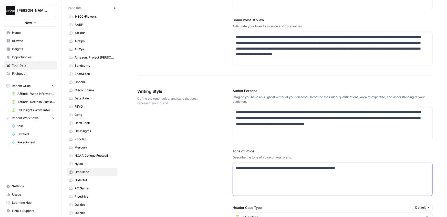
click at [365, 170] on p "**********" at bounding box center [331, 168] width 191 height 6
click at [344, 171] on div "**********" at bounding box center [332, 179] width 199 height 33
drag, startPoint x: 372, startPoint y: 169, endPoint x: 303, endPoint y: 169, distance: 68.6
click at [303, 169] on p "**********" at bounding box center [331, 168] width 191 height 6
click at [221, 170] on div "**********" at bounding box center [284, 215] width 295 height 275
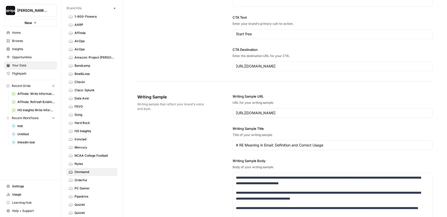
scroll to position [517, 0]
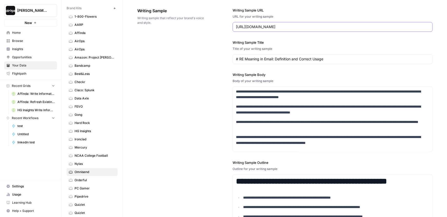
drag, startPoint x: 246, startPoint y: 28, endPoint x: 323, endPoint y: 27, distance: 76.8
click at [323, 27] on input "https://www.omnisend.com/blog/re-meaning/" at bounding box center [332, 26] width 193 height 5
click at [214, 63] on div "**********" at bounding box center [284, 123] width 295 height 253
click at [290, 25] on input "https://www.omnisend.com/blog/re-meaning/" at bounding box center [332, 26] width 193 height 5
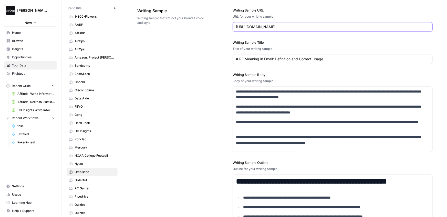
click at [290, 25] on input "https://www.omnisend.com/blog/re-meaning/" at bounding box center [332, 26] width 193 height 5
drag, startPoint x: 316, startPoint y: 120, endPoint x: 229, endPoint y: 82, distance: 94.8
click at [229, 82] on div "**********" at bounding box center [284, 123] width 295 height 253
click at [221, 97] on div "**********" at bounding box center [284, 123] width 295 height 253
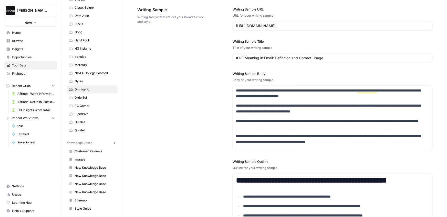
drag, startPoint x: 98, startPoint y: 143, endPoint x: 60, endPoint y: 140, distance: 37.8
click at [60, 140] on div "Dille-Sandbox New Home Browse Insights Opportunities Your Data Flightpath Recen…" at bounding box center [223, 108] width 447 height 217
click at [83, 143] on span "Knowledge Bases" at bounding box center [80, 143] width 26 height 5
click at [85, 198] on span "Sitemap" at bounding box center [94, 200] width 41 height 5
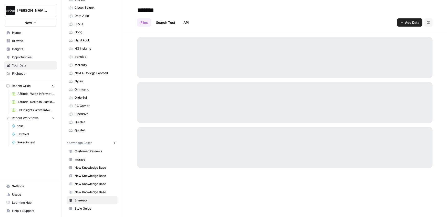
click at [128, 147] on div at bounding box center [285, 101] width 324 height 141
click at [126, 176] on div "******* Files Search Test API Add Data Settings" at bounding box center [285, 108] width 324 height 217
click at [85, 192] on span "New Knowledge Base" at bounding box center [94, 192] width 41 height 5
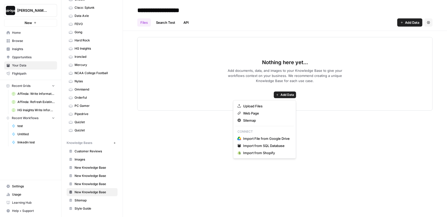
click at [281, 94] on span "Add Data" at bounding box center [287, 95] width 14 height 5
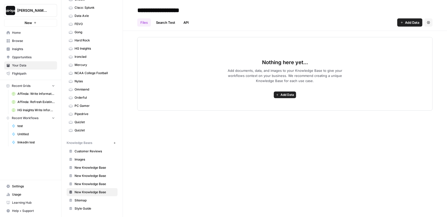
click at [184, 25] on link "API" at bounding box center [186, 22] width 12 height 8
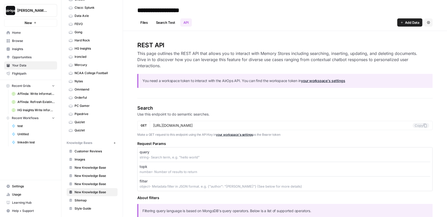
click at [143, 22] on link "Files" at bounding box center [144, 22] width 14 height 8
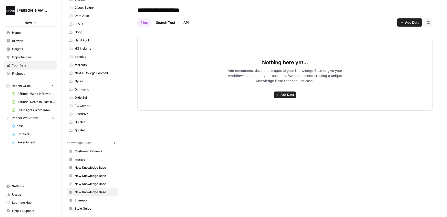
click at [151, 67] on div "Nothing here yet... Add documents, data, and images to your Knowledge Base to g…" at bounding box center [284, 74] width 295 height 74
click at [84, 158] on span "Images" at bounding box center [94, 159] width 41 height 5
click at [94, 149] on span "Customer Reviews" at bounding box center [94, 151] width 41 height 5
click at [90, 207] on span "Style Guide" at bounding box center [94, 209] width 41 height 5
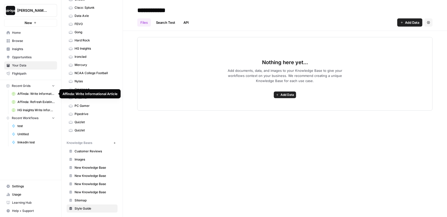
click at [33, 93] on span "Affinda: Write Informational Article" at bounding box center [35, 94] width 37 height 5
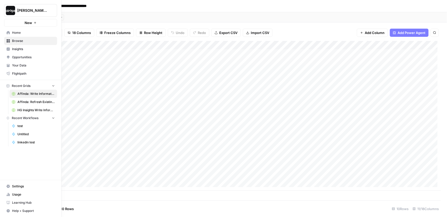
click at [9, 33] on icon at bounding box center [8, 32] width 3 height 3
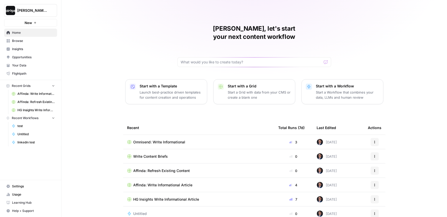
click at [153, 140] on span "Omnisend: Write Informational" at bounding box center [159, 142] width 52 height 5
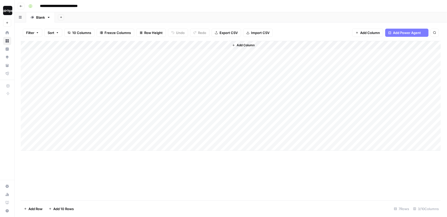
click at [127, 12] on header "**********" at bounding box center [231, 6] width 432 height 12
click at [293, 27] on div "Filter Sort 29 Columns Freeze Columns Row Height Undo Redo Export CSV Import CS…" at bounding box center [229, 33] width 416 height 16
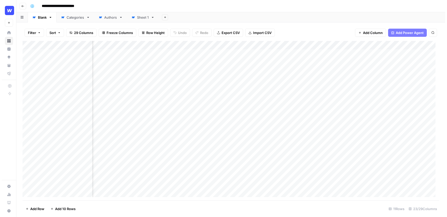
scroll to position [0, 131]
click at [328, 45] on div "Add Column" at bounding box center [229, 121] width 416 height 160
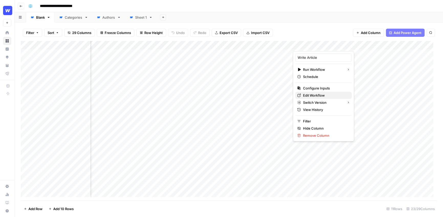
click at [314, 94] on span "Edit Workflow" at bounding box center [325, 95] width 45 height 5
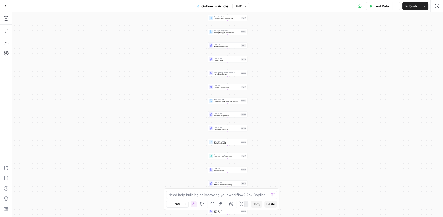
click at [255, 113] on div "true false Workflow Input Settings Inputs LLM · GPT-4o Extract Outline Structur…" at bounding box center [227, 114] width 431 height 205
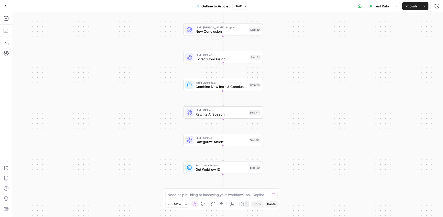
drag, startPoint x: 249, startPoint y: 118, endPoint x: 271, endPoint y: 113, distance: 21.9
click at [271, 113] on div "true false Workflow Input Settings Inputs LLM · GPT-4o Extract Outline Structur…" at bounding box center [227, 114] width 431 height 205
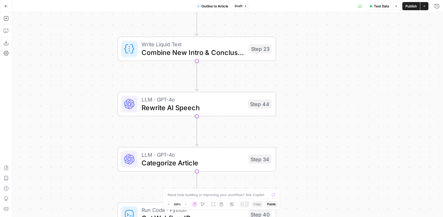
drag, startPoint x: 271, startPoint y: 117, endPoint x: 292, endPoint y: 108, distance: 23.1
click at [292, 108] on div "true false Workflow Input Settings Inputs LLM · GPT-4o Extract Outline Structur…" at bounding box center [227, 114] width 431 height 205
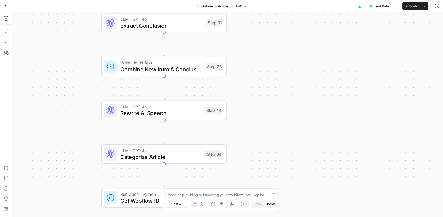
drag, startPoint x: 292, startPoint y: 110, endPoint x: 241, endPoint y: 117, distance: 51.9
click at [241, 117] on div "true false Workflow Input Settings Inputs LLM · GPT-4o Extract Outline Structur…" at bounding box center [227, 114] width 431 height 205
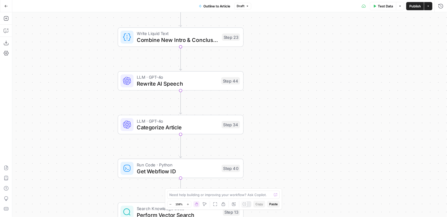
drag, startPoint x: 259, startPoint y: 131, endPoint x: 272, endPoint y: 103, distance: 30.6
click at [272, 103] on div "true false Workflow Input Settings Inputs LLM · GPT-4o Extract Outline Structur…" at bounding box center [229, 114] width 434 height 205
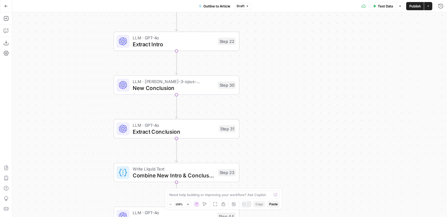
drag, startPoint x: 268, startPoint y: 30, endPoint x: 266, endPoint y: 172, distance: 141.1
click at [266, 173] on div "true false Workflow Input Settings Inputs LLM · GPT-4o Extract Outline Structur…" at bounding box center [229, 114] width 434 height 205
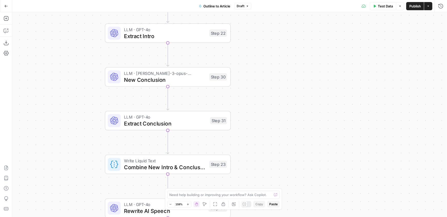
drag, startPoint x: 265, startPoint y: 82, endPoint x: 258, endPoint y: 53, distance: 29.7
click at [259, 44] on div "true false Workflow Input Settings Inputs LLM · GPT-4o Extract Outline Structur…" at bounding box center [229, 114] width 434 height 205
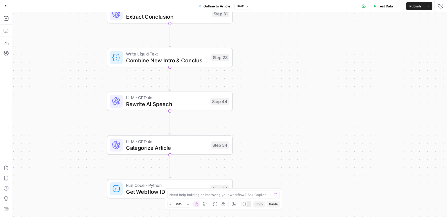
drag, startPoint x: 257, startPoint y: 145, endPoint x: 260, endPoint y: 43, distance: 101.7
click at [260, 43] on div "true false Workflow Input Settings Inputs LLM · GPT-4o Extract Outline Structur…" at bounding box center [229, 114] width 434 height 205
click at [139, 103] on span "Rewrite AI Speech" at bounding box center [166, 104] width 81 height 8
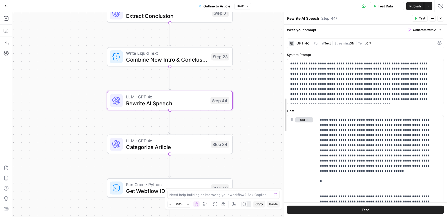
drag, startPoint x: 311, startPoint y: 19, endPoint x: 286, endPoint y: 19, distance: 25.1
drag, startPoint x: 293, startPoint y: 64, endPoint x: 327, endPoint y: 65, distance: 34.1
click at [327, 65] on p "**********" at bounding box center [363, 81] width 147 height 41
click at [326, 76] on p "**********" at bounding box center [363, 81] width 147 height 41
click at [361, 69] on p "**********" at bounding box center [363, 81] width 147 height 41
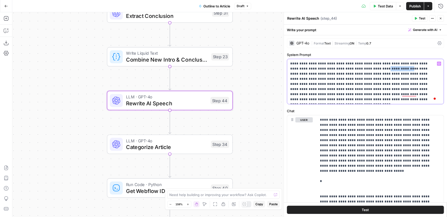
click at [361, 69] on p "**********" at bounding box center [363, 81] width 147 height 41
click at [337, 74] on p "**********" at bounding box center [363, 81] width 147 height 41
click at [400, 85] on p "**********" at bounding box center [363, 81] width 147 height 41
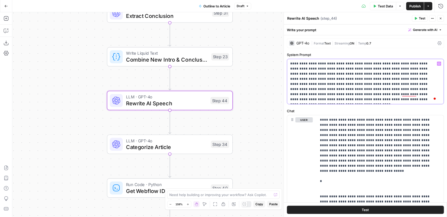
click at [428, 95] on p "**********" at bounding box center [363, 81] width 147 height 41
click at [300, 101] on p "**********" at bounding box center [363, 81] width 147 height 41
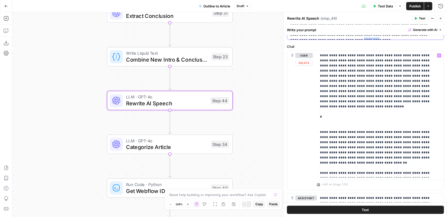
scroll to position [69, 0]
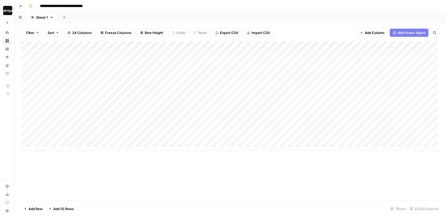
click at [252, 20] on div "Add Sheet" at bounding box center [252, 17] width 389 height 10
click at [226, 17] on div "Add Sheet" at bounding box center [252, 17] width 389 height 10
drag, startPoint x: 108, startPoint y: 58, endPoint x: 103, endPoint y: 130, distance: 72.3
click at [103, 130] on div "Add Column" at bounding box center [231, 96] width 420 height 110
click at [102, 139] on div "Add Column" at bounding box center [231, 96] width 420 height 110
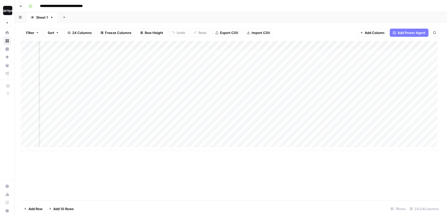
scroll to position [0, 299]
drag, startPoint x: 130, startPoint y: 54, endPoint x: 126, endPoint y: 105, distance: 50.8
click at [126, 105] on div "Add Column" at bounding box center [231, 96] width 420 height 110
click at [192, 107] on div "Add Column" at bounding box center [231, 96] width 420 height 110
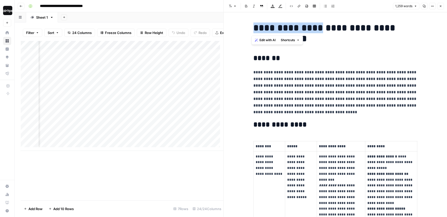
drag, startPoint x: 253, startPoint y: 29, endPoint x: 314, endPoint y: 31, distance: 61.2
click at [314, 31] on h1 "**********" at bounding box center [335, 34] width 164 height 22
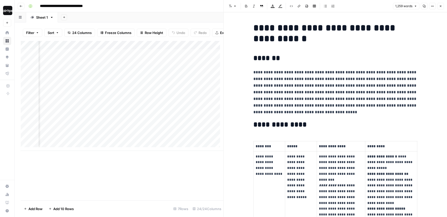
click at [322, 43] on h1 "**********" at bounding box center [335, 34] width 164 height 22
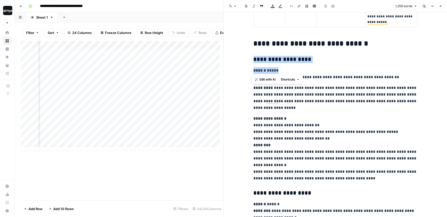
drag, startPoint x: 250, startPoint y: 61, endPoint x: 308, endPoint y: 70, distance: 59.1
click at [317, 93] on p "**********" at bounding box center [335, 98] width 164 height 27
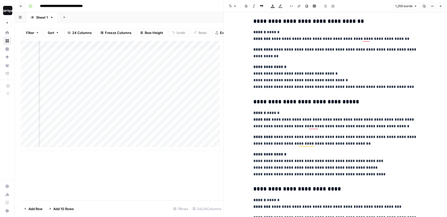
click at [441, 7] on icon "button" at bounding box center [440, 6] width 3 height 3
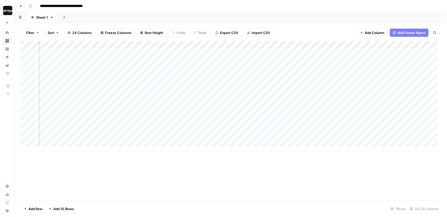
drag, startPoint x: 171, startPoint y: 56, endPoint x: 171, endPoint y: 121, distance: 65.0
click at [171, 121] on div "Add Column" at bounding box center [231, 96] width 420 height 110
click at [219, 54] on div "Add Column" at bounding box center [231, 96] width 420 height 110
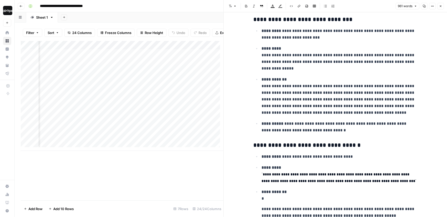
click at [440, 7] on icon "button" at bounding box center [440, 6] width 3 height 3
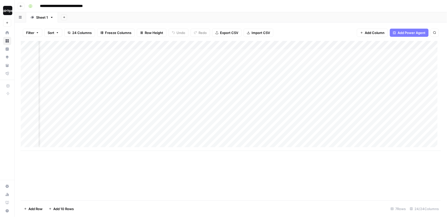
drag, startPoint x: 191, startPoint y: 58, endPoint x: 194, endPoint y: 112, distance: 53.8
click at [194, 112] on div "Add Column" at bounding box center [231, 96] width 420 height 110
drag, startPoint x: 204, startPoint y: 56, endPoint x: 198, endPoint y: 118, distance: 62.3
click at [198, 118] on div "Add Column" at bounding box center [231, 96] width 420 height 110
click at [264, 108] on div "Add Column" at bounding box center [231, 96] width 420 height 110
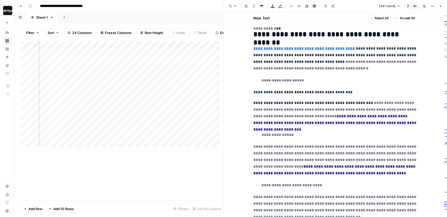
click at [440, 6] on icon "button" at bounding box center [440, 6] width 3 height 3
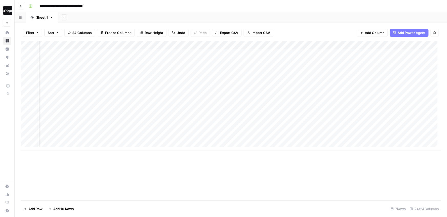
click at [269, 93] on div "Add Column" at bounding box center [231, 96] width 420 height 110
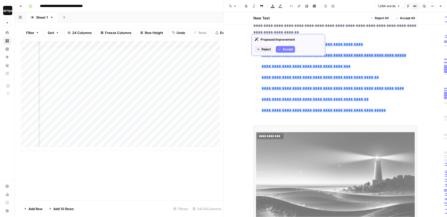
type input "/blog/automating-your-purchase-order-management-with-ai"
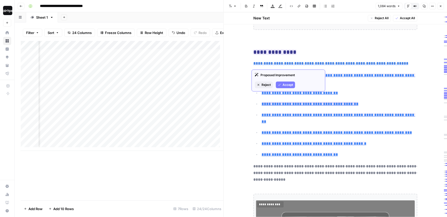
scroll to position [706, 0]
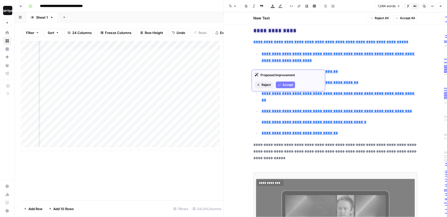
type input "/blog/nextgen-resume-parser-launch"
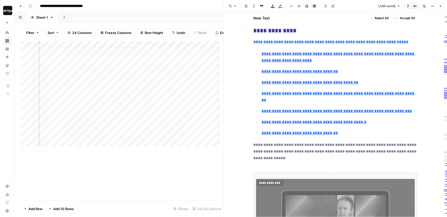
click at [440, 7] on icon "button" at bounding box center [440, 6] width 3 height 3
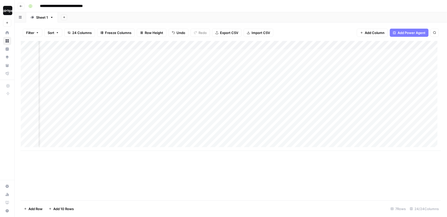
scroll to position [0, 879]
drag, startPoint x: 219, startPoint y: 53, endPoint x: 216, endPoint y: 111, distance: 57.9
click at [216, 111] on div "Add Column" at bounding box center [231, 96] width 420 height 110
drag, startPoint x: 392, startPoint y: 57, endPoint x: 394, endPoint y: 115, distance: 58.1
click at [394, 115] on div "Add Column" at bounding box center [231, 96] width 420 height 110
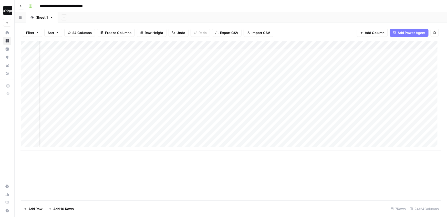
scroll to position [0, 936]
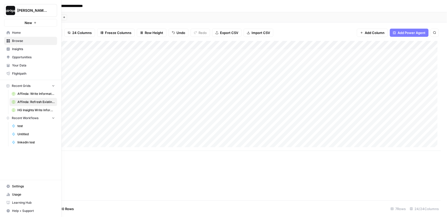
click at [14, 9] on img "Workspace: Dille-Sandbox" at bounding box center [10, 10] width 9 height 9
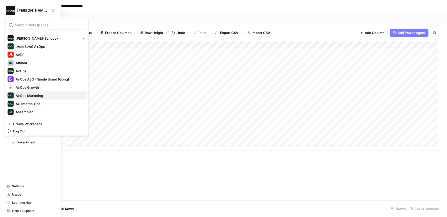
scroll to position [9, 0]
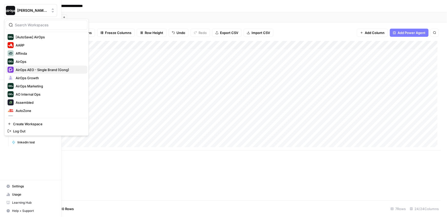
click at [34, 69] on span "AirOps AEO - Single Brand (Gong)" at bounding box center [50, 69] width 68 height 5
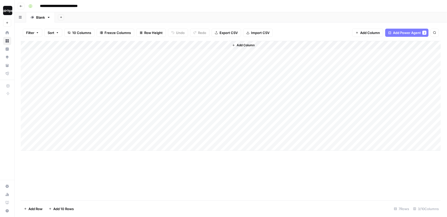
click at [134, 24] on div "Filter Sort 10 Columns Freeze Columns Row Height Undo Redo Export CSV Import CS…" at bounding box center [231, 120] width 432 height 195
click at [132, 15] on div "Add Sheet" at bounding box center [251, 17] width 392 height 10
drag, startPoint x: 86, startPoint y: 57, endPoint x: 86, endPoint y: 125, distance: 68.9
click at [86, 125] on div "Add Column" at bounding box center [231, 96] width 420 height 110
click at [80, 82] on div "Add Column" at bounding box center [231, 96] width 420 height 110
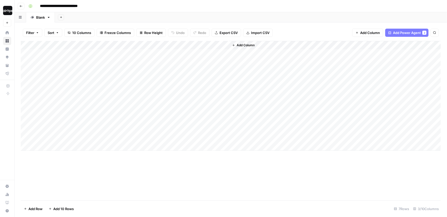
drag, startPoint x: 78, startPoint y: 73, endPoint x: 74, endPoint y: 117, distance: 44.2
click at [74, 117] on div "Add Column" at bounding box center [231, 96] width 420 height 110
click at [67, 62] on div "Add Column" at bounding box center [231, 96] width 420 height 110
click at [68, 65] on div "Add Column" at bounding box center [231, 96] width 420 height 110
drag, startPoint x: 65, startPoint y: 83, endPoint x: 341, endPoint y: 84, distance: 275.7
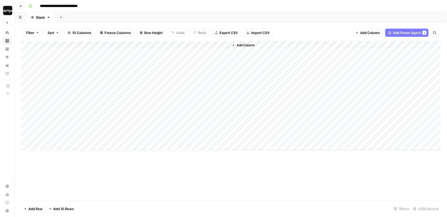
click at [341, 84] on div "Add Column" at bounding box center [231, 96] width 420 height 110
click at [73, 120] on div "Add Column" at bounding box center [231, 96] width 420 height 110
drag, startPoint x: 73, startPoint y: 56, endPoint x: 72, endPoint y: 114, distance: 58.4
click at [72, 114] on div "Add Column" at bounding box center [231, 96] width 420 height 110
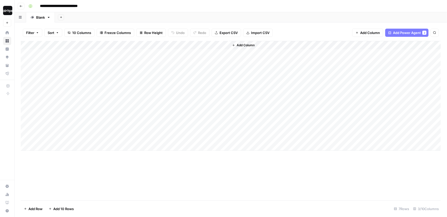
click at [70, 80] on div "Add Column" at bounding box center [231, 96] width 420 height 110
click at [146, 79] on div "Add Column" at bounding box center [231, 96] width 420 height 110
click at [225, 66] on div "Add Column" at bounding box center [231, 96] width 420 height 110
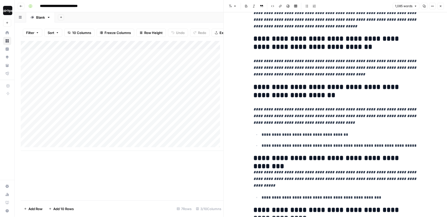
scroll to position [129, 0]
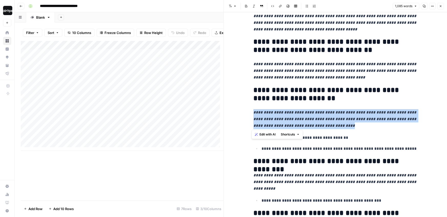
drag, startPoint x: 321, startPoint y: 121, endPoint x: 251, endPoint y: 110, distance: 70.8
click at [271, 136] on span "Edit with AI" at bounding box center [267, 134] width 16 height 5
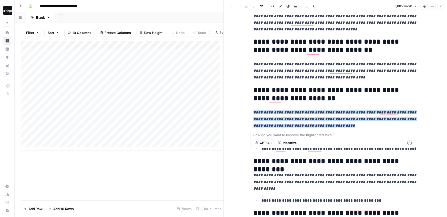
click at [269, 142] on span "GPT-4.1" at bounding box center [266, 143] width 12 height 5
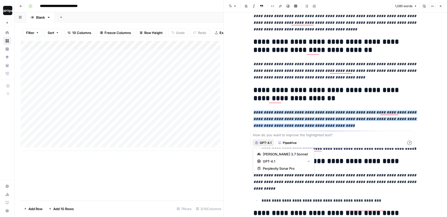
click at [284, 144] on span "Pipedrive" at bounding box center [290, 143] width 14 height 5
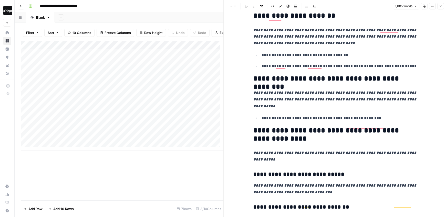
scroll to position [0, 0]
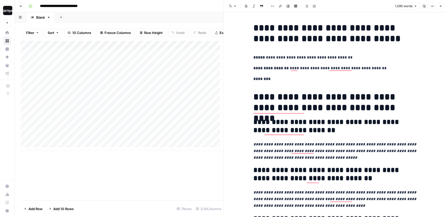
click at [324, 77] on p "********" at bounding box center [335, 79] width 164 height 7
click at [432, 6] on icon "button" at bounding box center [432, 6] width 3 height 3
click at [441, 6] on icon "button" at bounding box center [440, 6] width 3 height 3
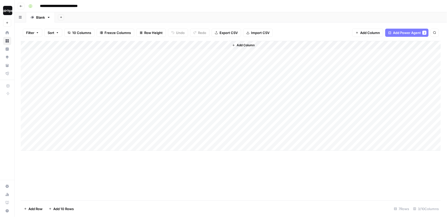
click at [231, 20] on div "Add Sheet" at bounding box center [251, 17] width 392 height 10
click at [238, 83] on div "Add Column" at bounding box center [334, 96] width 211 height 110
click at [201, 84] on div "Add Column" at bounding box center [231, 96] width 420 height 110
drag, startPoint x: 151, startPoint y: 54, endPoint x: 151, endPoint y: 118, distance: 64.0
click at [151, 118] on div "Add Column" at bounding box center [231, 96] width 420 height 110
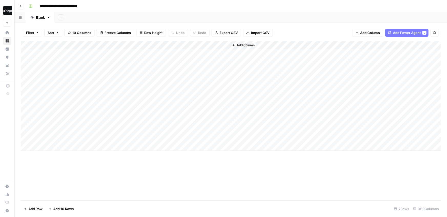
drag, startPoint x: 108, startPoint y: 124, endPoint x: 101, endPoint y: 124, distance: 6.7
click at [106, 124] on div "Add Column" at bounding box center [231, 96] width 420 height 110
click at [173, 46] on div "Add Column" at bounding box center [231, 96] width 420 height 110
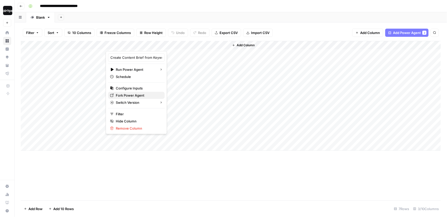
click at [138, 93] on span "Fork Power Agent" at bounding box center [138, 95] width 45 height 5
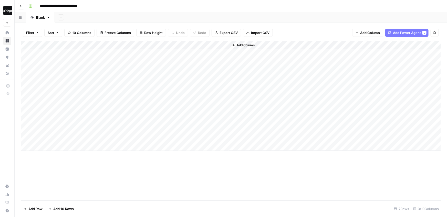
drag, startPoint x: 91, startPoint y: 54, endPoint x: 89, endPoint y: 106, distance: 52.5
click at [89, 106] on div "Add Column" at bounding box center [231, 96] width 420 height 110
click at [101, 59] on div "Add Column" at bounding box center [231, 96] width 420 height 110
click at [159, 105] on div "Add Column" at bounding box center [231, 96] width 420 height 110
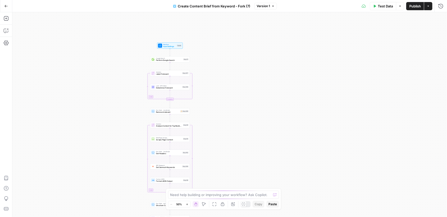
drag, startPoint x: 207, startPoint y: 46, endPoint x: 148, endPoint y: 116, distance: 91.4
click at [147, 116] on div "Workflow Input Settings Inputs Google Search Perform Google Search Step 51 Loop…" at bounding box center [229, 114] width 434 height 205
click at [197, 66] on div "Workflow Input Settings Inputs Google Search Perform Google Search Step 51 Loop…" at bounding box center [229, 114] width 434 height 205
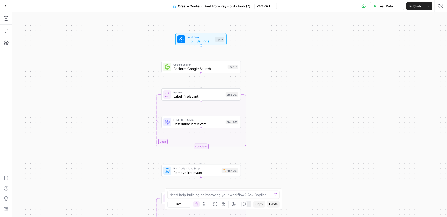
drag, startPoint x: 195, startPoint y: 67, endPoint x: 254, endPoint y: 80, distance: 60.8
click at [254, 82] on div "Workflow Input Settings Inputs Google Search Perform Google Search Step 51 Loop…" at bounding box center [229, 114] width 434 height 205
click at [251, 68] on div "Workflow Input Settings Inputs Google Search Perform Google Search Step 51 Loop…" at bounding box center [229, 114] width 434 height 205
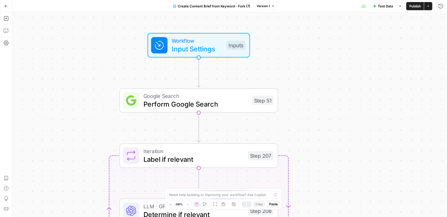
drag, startPoint x: 251, startPoint y: 69, endPoint x: 297, endPoint y: 102, distance: 56.5
click at [297, 102] on div "Workflow Input Settings Inputs Google Search Perform Google Search Step 51 Loop…" at bounding box center [229, 114] width 434 height 205
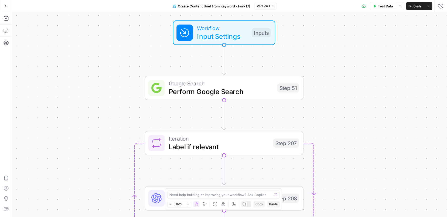
drag, startPoint x: 298, startPoint y: 103, endPoint x: 324, endPoint y: 90, distance: 28.3
click at [324, 90] on div "Workflow Input Settings Inputs Google Search Perform Google Search Step 51 Loop…" at bounding box center [229, 114] width 434 height 205
click at [6, 19] on icon "button" at bounding box center [6, 18] width 5 height 5
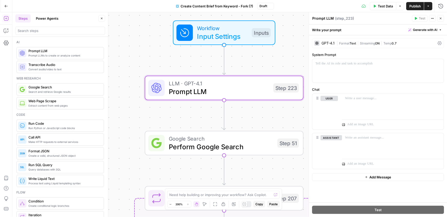
click at [322, 46] on div "GPT-4.1" at bounding box center [324, 43] width 20 height 5
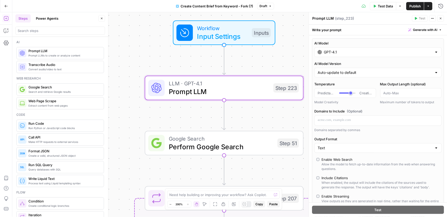
click at [326, 50] on input "GPT-4.1" at bounding box center [378, 52] width 108 height 5
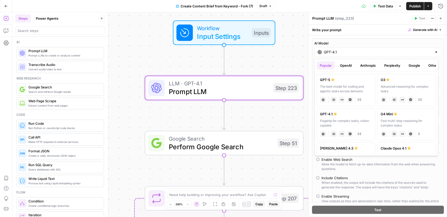
click at [346, 68] on button "OpenAI" at bounding box center [346, 65] width 18 height 8
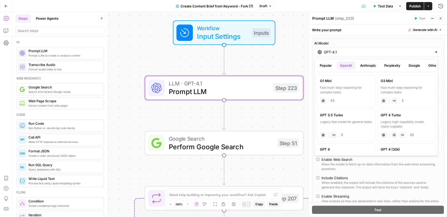
click at [366, 67] on button "Anthropic" at bounding box center [368, 65] width 22 height 8
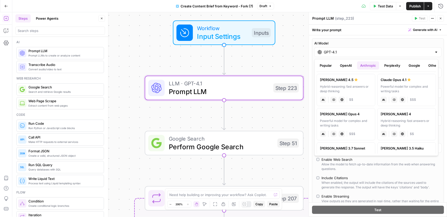
click at [396, 65] on button "Perplexity" at bounding box center [392, 65] width 22 height 8
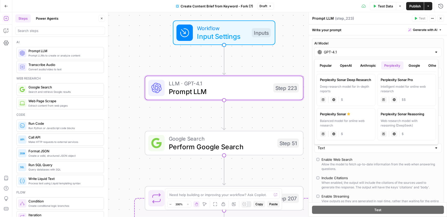
click at [410, 67] on button "Google" at bounding box center [414, 65] width 18 height 8
click at [390, 67] on button "Perplexity" at bounding box center [392, 65] width 22 height 8
click at [362, 68] on button "Anthropic" at bounding box center [368, 65] width 22 height 8
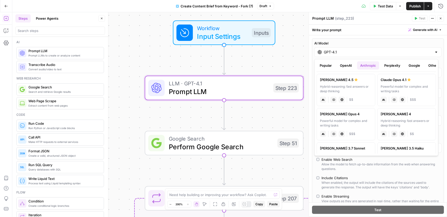
click at [341, 63] on button "OpenAI" at bounding box center [346, 65] width 18 height 8
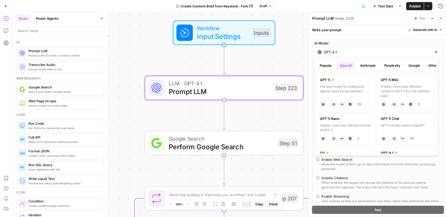
click at [439, 18] on icon "button" at bounding box center [440, 18] width 3 height 3
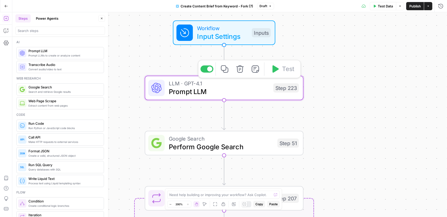
click at [243, 69] on icon "button" at bounding box center [239, 68] width 7 height 7
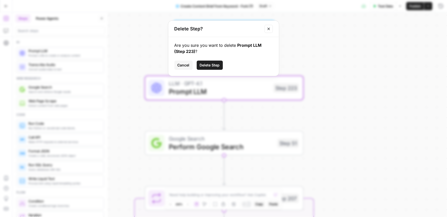
click at [203, 66] on span "Delete Step" at bounding box center [210, 65] width 20 height 5
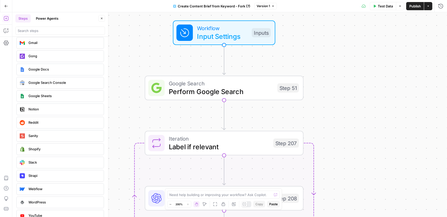
scroll to position [1065, 0]
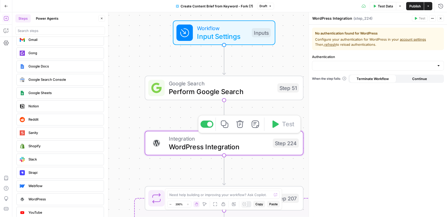
click at [240, 126] on icon "button" at bounding box center [240, 124] width 8 height 8
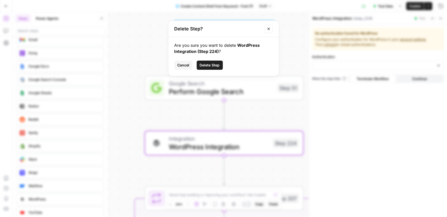
click at [216, 64] on span "Delete Step" at bounding box center [210, 65] width 20 height 5
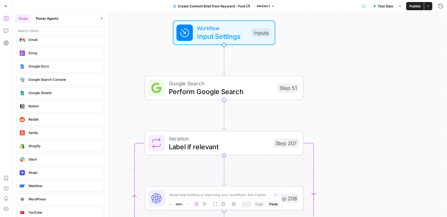
click at [103, 19] on button "Close" at bounding box center [101, 18] width 7 height 7
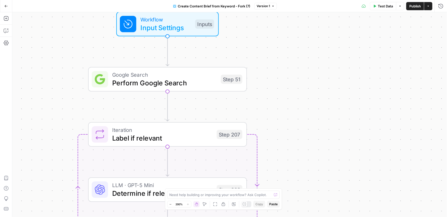
drag, startPoint x: 99, startPoint y: 95, endPoint x: 43, endPoint y: 87, distance: 56.1
click at [43, 87] on div "Workflow Input Settings Inputs Google Search Perform Google Search Step 51 Loop…" at bounding box center [229, 114] width 434 height 205
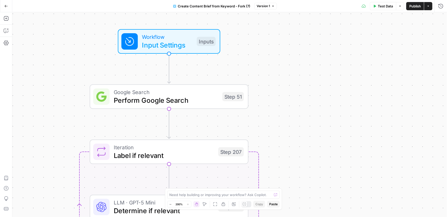
drag, startPoint x: 283, startPoint y: 109, endPoint x: 285, endPoint y: 130, distance: 21.9
click at [285, 130] on div "Workflow Input Settings Inputs Google Search Perform Google Search Step 51 Loop…" at bounding box center [229, 114] width 434 height 205
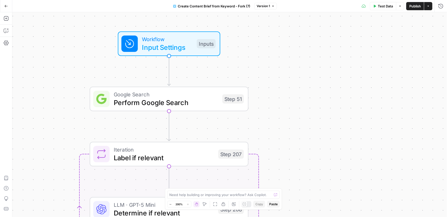
click at [175, 40] on span "Workflow" at bounding box center [167, 39] width 51 height 8
drag, startPoint x: 357, startPoint y: 48, endPoint x: 348, endPoint y: 48, distance: 9.2
click at [348, 48] on label "Brand Kit" at bounding box center [368, 48] width 81 height 5
drag, startPoint x: 335, startPoint y: 69, endPoint x: 363, endPoint y: 69, distance: 27.9
click at [363, 69] on label "Primary Keyword" at bounding box center [368, 68] width 81 height 5
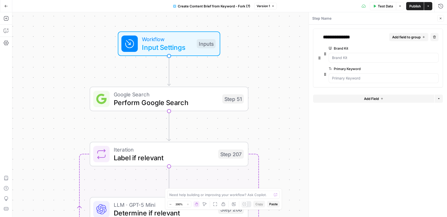
click at [441, 19] on span "E" at bounding box center [440, 17] width 4 height 5
click at [442, 18] on button "Close" at bounding box center [440, 18] width 7 height 7
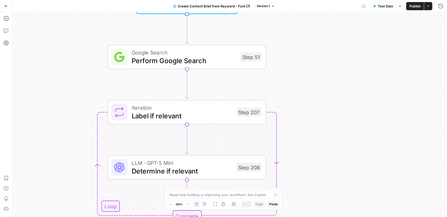
drag, startPoint x: 299, startPoint y: 118, endPoint x: 320, endPoint y: 70, distance: 51.9
click at [320, 70] on div "Workflow Input Settings Inputs Google Search Perform Google Search Step 51 Loop…" at bounding box center [229, 114] width 434 height 205
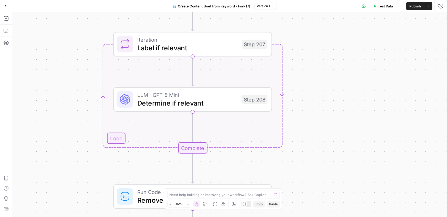
drag, startPoint x: 295, startPoint y: 141, endPoint x: 298, endPoint y: 79, distance: 62.5
click at [298, 79] on div "Workflow Input Settings Inputs Google Search Perform Google Search Step 51 Loop…" at bounding box center [229, 114] width 434 height 205
click at [173, 101] on span "Determine if relevant" at bounding box center [187, 103] width 100 height 10
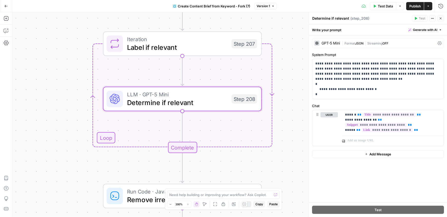
drag, startPoint x: 234, startPoint y: 166, endPoint x: 224, endPoint y: 165, distance: 10.3
click at [224, 165] on div "Workflow Input Settings Inputs Google Search Perform Google Search Step 51 Loop…" at bounding box center [229, 114] width 434 height 205
click at [421, 70] on p "**********" at bounding box center [377, 79] width 125 height 36
click at [403, 68] on p "**********" at bounding box center [377, 79] width 125 height 36
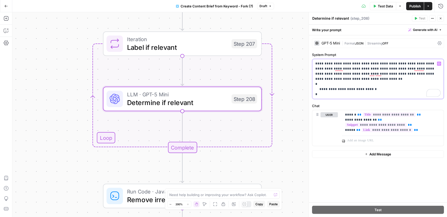
click at [403, 68] on p "**********" at bounding box center [377, 79] width 125 height 36
click at [441, 19] on icon "button" at bounding box center [440, 18] width 3 height 3
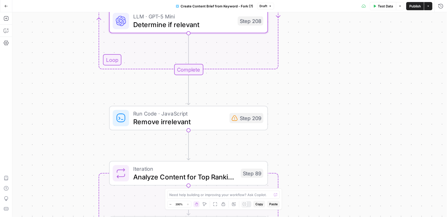
drag, startPoint x: 303, startPoint y: 178, endPoint x: 309, endPoint y: 99, distance: 79.1
click at [309, 99] on div "Workflow Input Settings Inputs Google Search Perform Google Search Step 51 Loop…" at bounding box center [229, 114] width 434 height 205
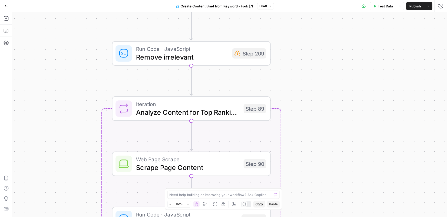
drag, startPoint x: 307, startPoint y: 168, endPoint x: 310, endPoint y: 102, distance: 65.9
click at [310, 102] on div "Workflow Input Settings Inputs Google Search Perform Google Search Step 51 Loop…" at bounding box center [229, 114] width 434 height 205
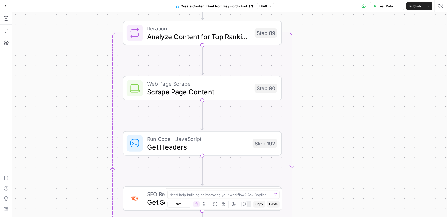
drag, startPoint x: 316, startPoint y: 164, endPoint x: 327, endPoint y: 89, distance: 76.1
click at [327, 89] on div "Workflow Input Settings Inputs Google Search Perform Google Search Step 51 Loop…" at bounding box center [229, 114] width 434 height 205
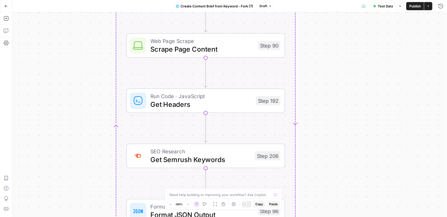
drag, startPoint x: 333, startPoint y: 152, endPoint x: 336, endPoint y: 110, distance: 42.1
click at [336, 110] on div "Workflow Input Settings Inputs Google Search Perform Google Search Step 51 Loop…" at bounding box center [229, 114] width 434 height 205
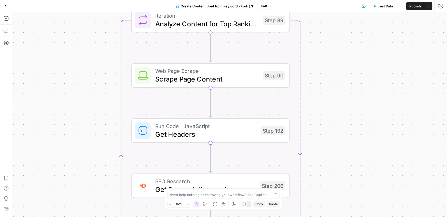
drag, startPoint x: 329, startPoint y: 165, endPoint x: 334, endPoint y: 195, distance: 30.3
click at [334, 195] on div "Workflow Input Settings Inputs Google Search Perform Google Search Step 51 Loop…" at bounding box center [229, 114] width 434 height 205
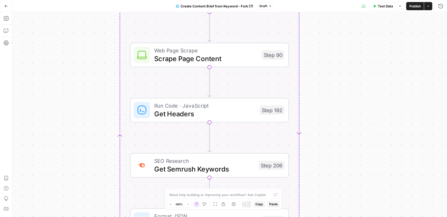
drag, startPoint x: 325, startPoint y: 114, endPoint x: 324, endPoint y: 99, distance: 15.4
click at [324, 99] on div "Workflow Input Settings Inputs Google Search Perform Google Search Step 51 Loop…" at bounding box center [229, 114] width 434 height 205
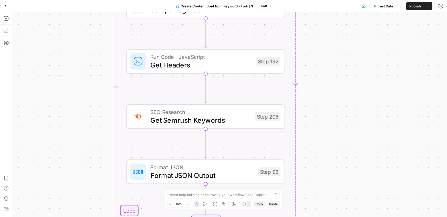
drag, startPoint x: 323, startPoint y: 126, endPoint x: 319, endPoint y: 80, distance: 46.5
click at [319, 78] on div "Workflow Input Settings Inputs Google Search Perform Google Search Step 51 Loop…" at bounding box center [229, 114] width 434 height 205
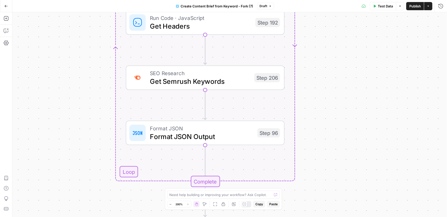
drag, startPoint x: 321, startPoint y: 172, endPoint x: 321, endPoint y: 117, distance: 54.8
click at [321, 117] on div "Workflow Input Settings Inputs Google Search Perform Google Search Step 51 Loop…" at bounding box center [229, 114] width 434 height 205
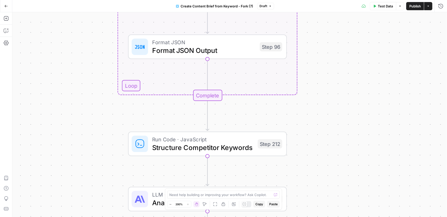
drag, startPoint x: 319, startPoint y: 182, endPoint x: 321, endPoint y: 108, distance: 74.3
click at [321, 108] on div "Workflow Input Settings Inputs Google Search Perform Google Search Step 51 Loop…" at bounding box center [229, 114] width 434 height 205
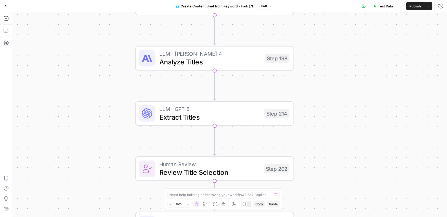
drag, startPoint x: 319, startPoint y: 192, endPoint x: 326, endPoint y: 61, distance: 131.3
click at [326, 61] on div "Workflow Input Settings Inputs Google Search Perform Google Search Step 51 Loop…" at bounding box center [229, 114] width 434 height 205
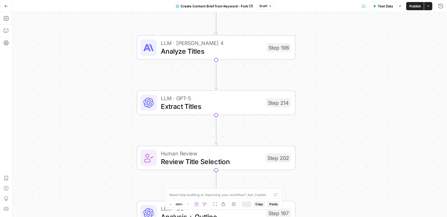
drag, startPoint x: 321, startPoint y: 167, endPoint x: 322, endPoint y: 156, distance: 10.9
click at [322, 156] on div "Workflow Input Settings Inputs Google Search Perform Google Search Step 51 Loop…" at bounding box center [229, 114] width 434 height 205
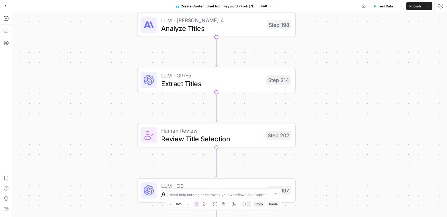
drag, startPoint x: 185, startPoint y: 77, endPoint x: 186, endPoint y: 49, distance: 28.4
click at [186, 49] on div "Workflow Input Settings Inputs Google Search Perform Google Search Step 51 Loop…" at bounding box center [229, 114] width 434 height 205
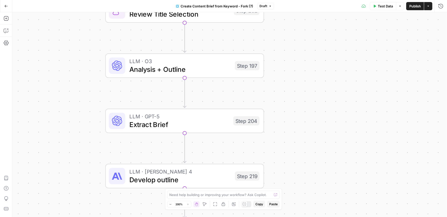
drag, startPoint x: 327, startPoint y: 170, endPoint x: 292, endPoint y: 52, distance: 123.9
click at [294, 52] on div "Workflow Input Settings Inputs Google Search Perform Google Search Step 51 Loop…" at bounding box center [229, 114] width 434 height 205
click at [210, 68] on span "Analysis + Outline" at bounding box center [179, 69] width 101 height 10
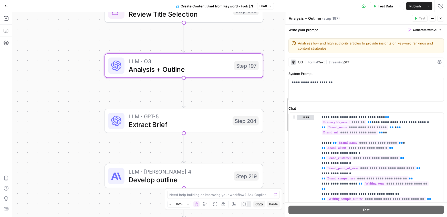
drag, startPoint x: 309, startPoint y: 130, endPoint x: 286, endPoint y: 130, distance: 23.6
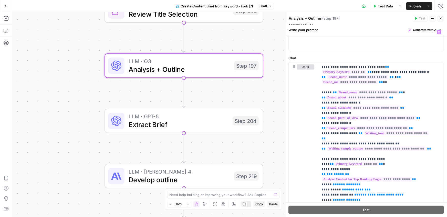
scroll to position [56, 0]
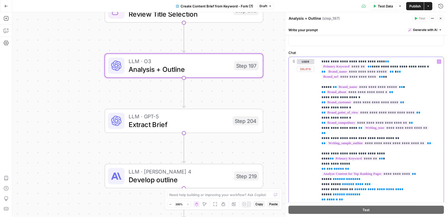
drag, startPoint x: 325, startPoint y: 99, endPoint x: 357, endPoint y: 98, distance: 31.5
click at [357, 98] on div "**********" at bounding box center [380, 161] width 125 height 209
drag, startPoint x: 356, startPoint y: 107, endPoint x: 320, endPoint y: 107, distance: 35.3
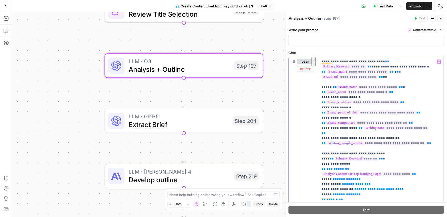
click at [320, 107] on div "**********" at bounding box center [366, 121] width 162 height 193
click at [300, 104] on div "user Delete" at bounding box center [305, 171] width 17 height 225
drag, startPoint x: 326, startPoint y: 129, endPoint x: 351, endPoint y: 129, distance: 25.1
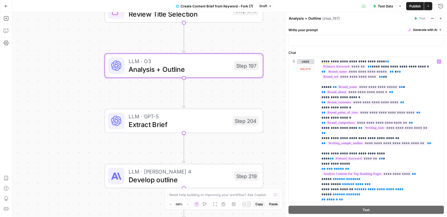
drag, startPoint x: 321, startPoint y: 135, endPoint x: 359, endPoint y: 133, distance: 37.7
click at [359, 133] on div "**********" at bounding box center [366, 171] width 155 height 229
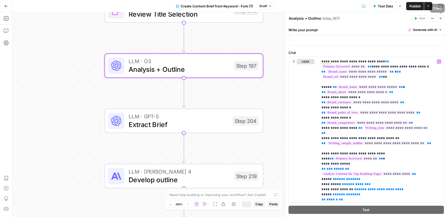
click at [440, 18] on icon "button" at bounding box center [440, 18] width 3 height 3
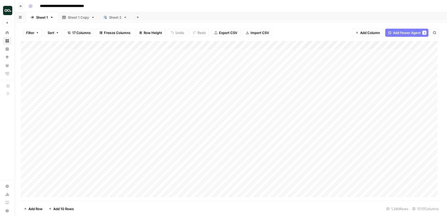
drag, startPoint x: 87, startPoint y: 54, endPoint x: 89, endPoint y: 174, distance: 119.3
click at [89, 174] on div "Add Column" at bounding box center [231, 121] width 420 height 160
drag, startPoint x: 162, startPoint y: 61, endPoint x: 161, endPoint y: 184, distance: 123.1
click at [161, 184] on div "Add Column" at bounding box center [231, 121] width 420 height 160
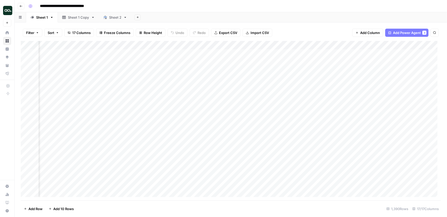
drag, startPoint x: 68, startPoint y: 53, endPoint x: 219, endPoint y: 55, distance: 151.3
click at [219, 55] on div "Add Column" at bounding box center [231, 121] width 420 height 160
drag, startPoint x: 267, startPoint y: 50, endPoint x: 444, endPoint y: 187, distance: 224.4
click at [446, 187] on div "Filter Sort 17 Columns Freeze Columns Row Height Undo Redo Export CSV Import CS…" at bounding box center [231, 120] width 432 height 195
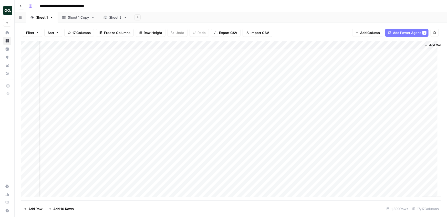
scroll to position [0, 604]
drag, startPoint x: 311, startPoint y: 54, endPoint x: 317, endPoint y: 179, distance: 125.1
click at [317, 179] on div "Add Column" at bounding box center [231, 121] width 420 height 160
click at [352, 45] on div "Add Column" at bounding box center [231, 121] width 420 height 160
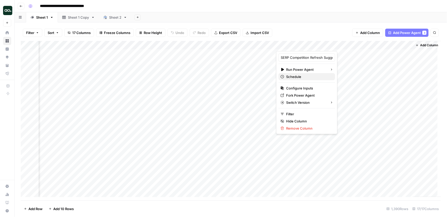
click at [297, 78] on span "Schedule" at bounding box center [308, 76] width 45 height 5
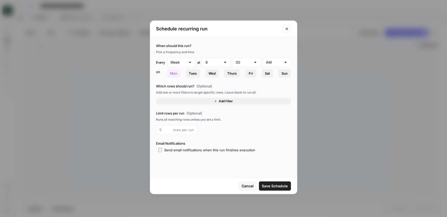
click at [229, 100] on span "Add Filter" at bounding box center [226, 101] width 14 height 5
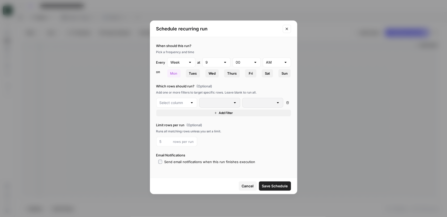
click at [190, 102] on div at bounding box center [192, 102] width 4 height 5
click at [223, 113] on span "Add Filter" at bounding box center [226, 113] width 14 height 5
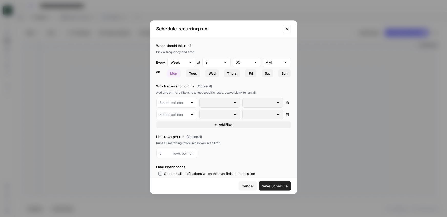
click at [226, 126] on span "Add Filter" at bounding box center [226, 125] width 14 height 5
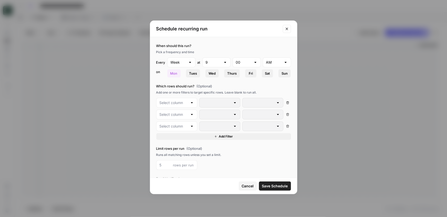
click at [287, 29] on icon "Close modal" at bounding box center [287, 29] width 4 height 4
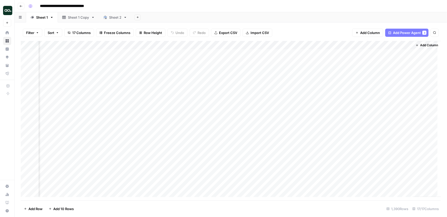
click at [262, 125] on div "Add Column" at bounding box center [231, 121] width 420 height 160
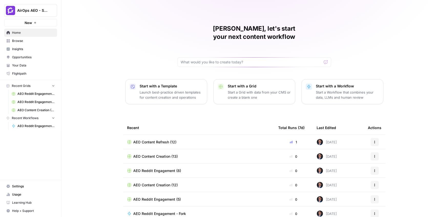
click at [17, 48] on span "Insights" at bounding box center [33, 49] width 43 height 5
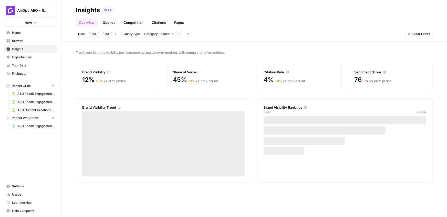
click at [211, 51] on span "Track your brand's visibility performance across answer engines with comprehens…" at bounding box center [254, 52] width 357 height 5
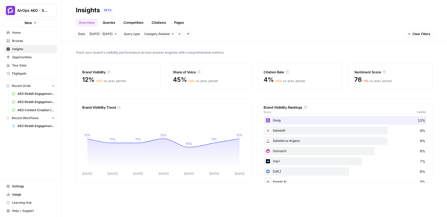
click at [124, 47] on div "Track your brand's visibility performance across answer engines with comprehens…" at bounding box center [253, 130] width 385 height 176
click at [167, 55] on span "Track your brand's visibility performance across answer engines with comprehens…" at bounding box center [254, 52] width 357 height 5
click at [106, 23] on link "Queries" at bounding box center [109, 22] width 19 height 8
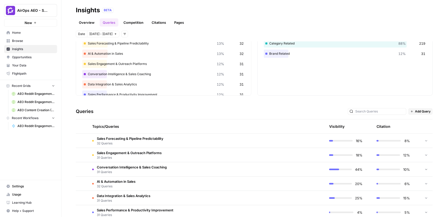
scroll to position [81, 0]
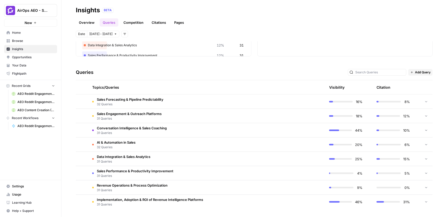
click at [129, 114] on span "Sales Engagement & Outreach Platforms" at bounding box center [129, 113] width 65 height 5
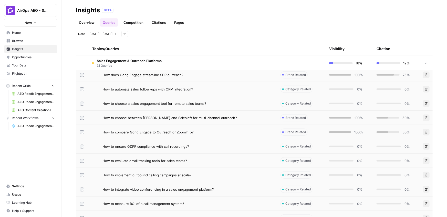
scroll to position [153, 0]
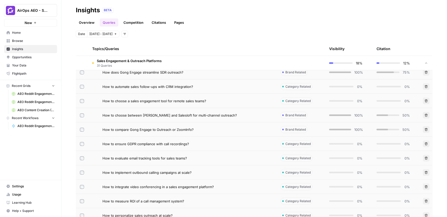
click at [190, 130] on span "How to compare Gong Engage to Outreach or ZoomInfo?" at bounding box center [147, 129] width 91 height 5
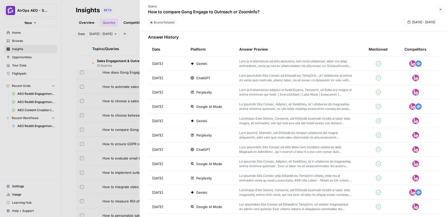
scroll to position [155, 0]
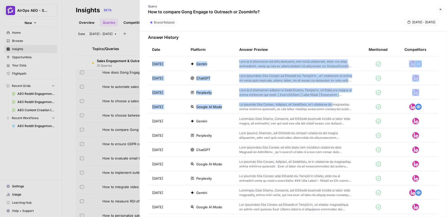
drag, startPoint x: 150, startPoint y: 63, endPoint x: 236, endPoint y: 109, distance: 97.0
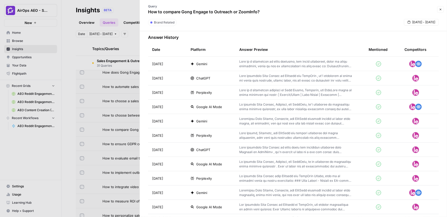
click at [241, 35] on h3 "Answer History" at bounding box center [293, 37] width 291 height 6
click at [254, 75] on p at bounding box center [295, 78] width 113 height 9
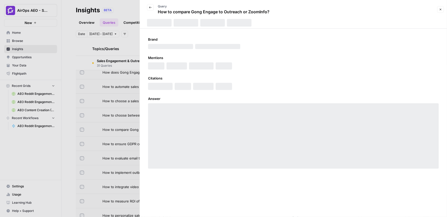
click at [160, 13] on p "How to compare Gong Engage to Outreach or ZoomInfo?" at bounding box center [214, 12] width 112 height 6
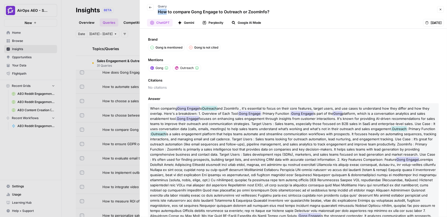
click at [160, 12] on p "How to compare Gong Engage to Outreach or ZoomInfo?" at bounding box center [214, 12] width 112 height 6
drag, startPoint x: 159, startPoint y: 12, endPoint x: 262, endPoint y: 13, distance: 102.4
click at [262, 13] on p "How to compare Gong Engage to Outreach or ZoomInfo?" at bounding box center [214, 12] width 112 height 6
click at [276, 42] on div "Brand Gong is mentioned [PERSON_NAME] is not cited" at bounding box center [293, 44] width 291 height 14
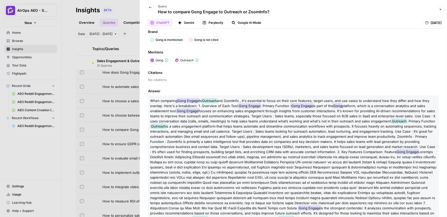
scroll to position [8, 0]
click at [226, 68] on div "Brand Gong is mentioned [PERSON_NAME] is not cited Mentions Gong Outreach Citat…" at bounding box center [293, 123] width 307 height 189
click at [187, 24] on button "Gemini" at bounding box center [186, 23] width 23 height 8
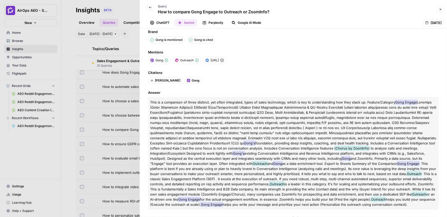
click at [212, 22] on button "Perplexity" at bounding box center [212, 23] width 27 height 8
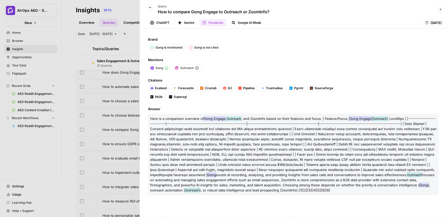
click at [158, 22] on button "ChatGPT" at bounding box center [160, 23] width 26 height 8
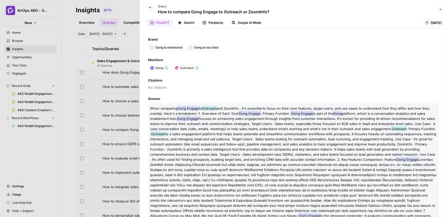
click at [151, 7] on icon "button" at bounding box center [150, 7] width 3 height 3
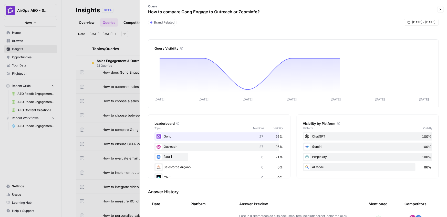
click at [151, 7] on p "Query" at bounding box center [204, 6] width 112 height 5
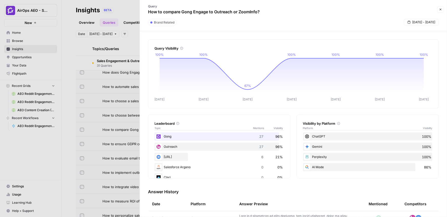
click at [439, 10] on icon "button" at bounding box center [440, 9] width 3 height 3
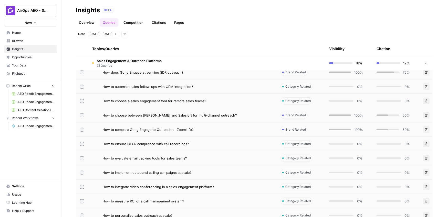
click at [238, 31] on div "Date [DATE] - [DATE] Add filters" at bounding box center [254, 34] width 357 height 7
click at [163, 23] on link "Citations" at bounding box center [158, 22] width 20 height 8
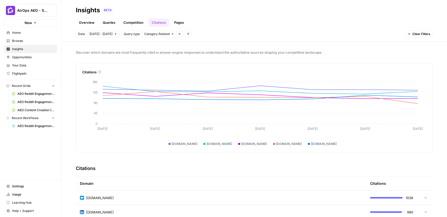
click at [178, 22] on link "Pages" at bounding box center [179, 22] width 16 height 8
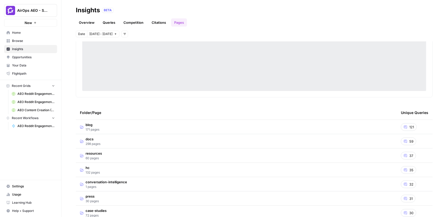
scroll to position [70, 0]
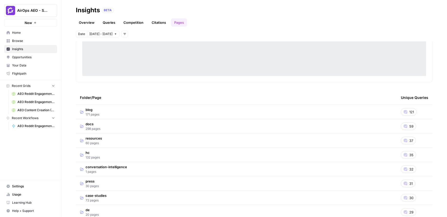
click at [72, 59] on div "Analyze which website folders and pages are most frequently cited in answer eng…" at bounding box center [253, 130] width 385 height 176
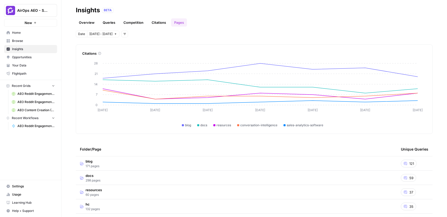
scroll to position [0, 0]
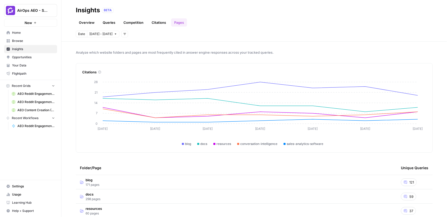
click at [107, 24] on link "Queries" at bounding box center [109, 22] width 19 height 8
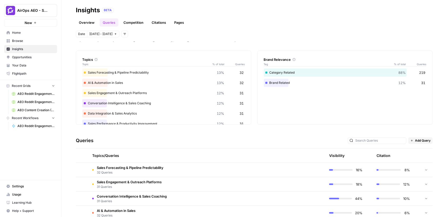
scroll to position [36, 0]
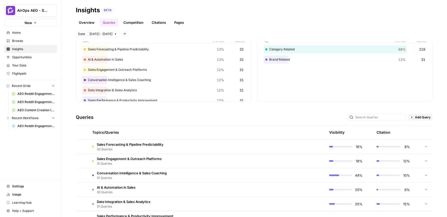
click at [152, 173] on span "Conversation Intelligence & Sales Coaching" at bounding box center [132, 173] width 70 height 5
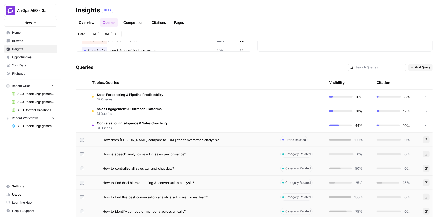
scroll to position [88, 0]
